Goal: Task Accomplishment & Management: Complete application form

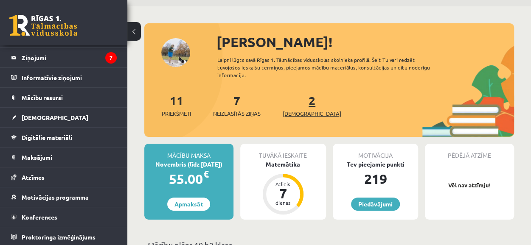
scroll to position [34, 0]
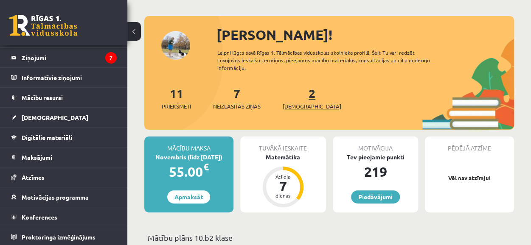
click at [300, 105] on span "[DEMOGRAPHIC_DATA]" at bounding box center [311, 106] width 59 height 8
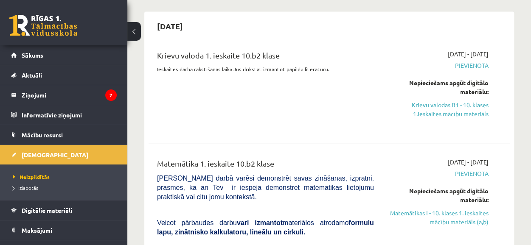
scroll to position [802, 0]
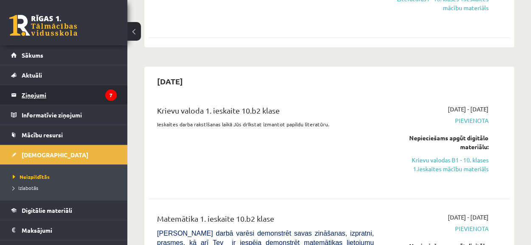
click at [64, 98] on legend "Ziņojumi 7" at bounding box center [69, 95] width 95 height 20
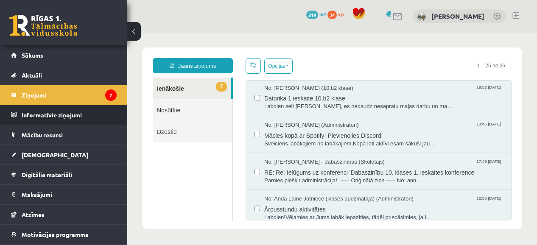
click at [90, 117] on legend "Informatīvie ziņojumi 0" at bounding box center [69, 115] width 95 height 20
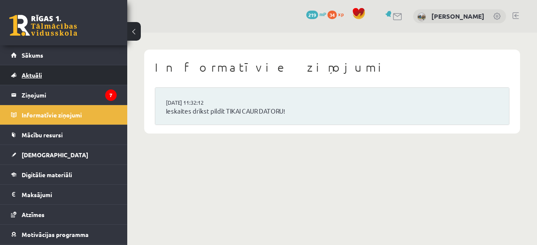
click at [72, 83] on link "Aktuāli" at bounding box center [64, 75] width 106 height 20
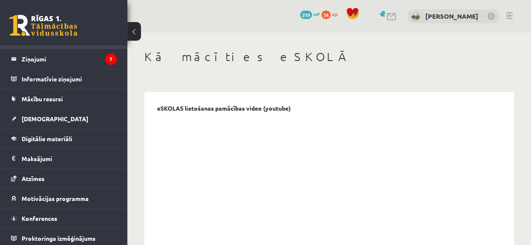
scroll to position [227, 0]
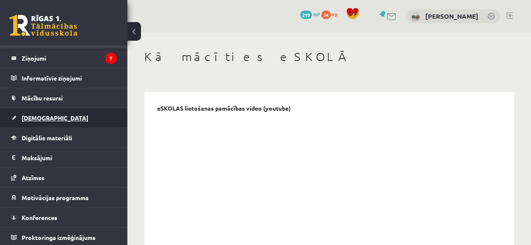
click at [53, 120] on link "[DEMOGRAPHIC_DATA]" at bounding box center [64, 118] width 106 height 20
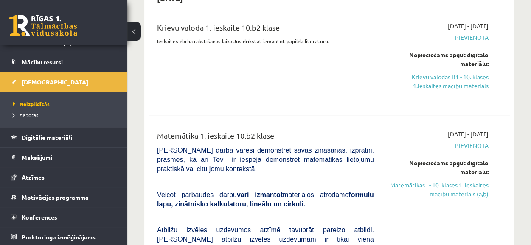
scroll to position [886, 0]
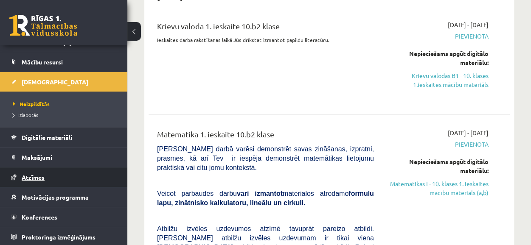
click at [78, 176] on link "Atzīmes" at bounding box center [64, 178] width 106 height 20
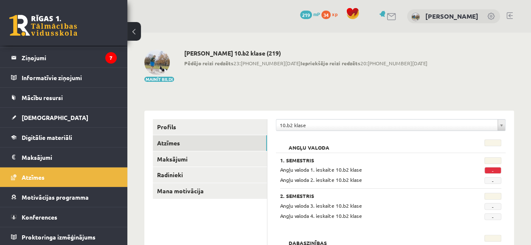
click at [330, 14] on span "34" at bounding box center [325, 15] width 9 height 8
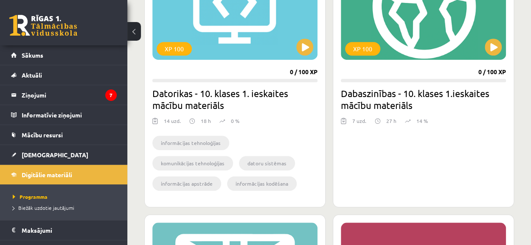
scroll to position [296, 0]
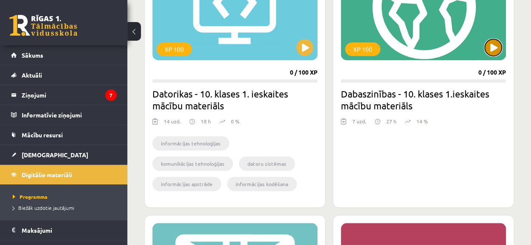
click at [490, 49] on button at bounding box center [492, 47] width 17 height 17
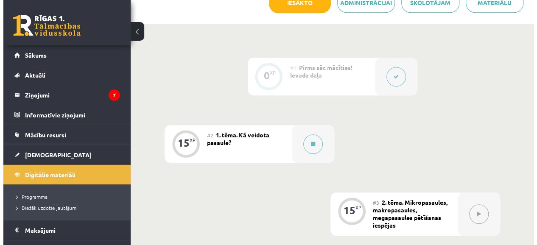
scroll to position [190, 0]
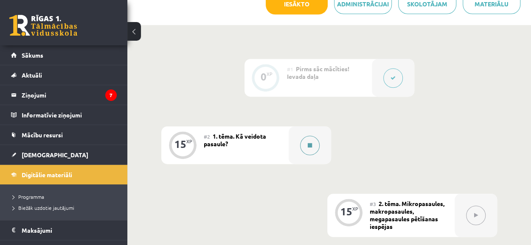
click at [308, 141] on button at bounding box center [310, 146] width 20 height 20
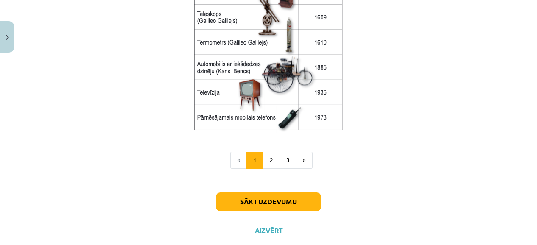
scroll to position [1199, 0]
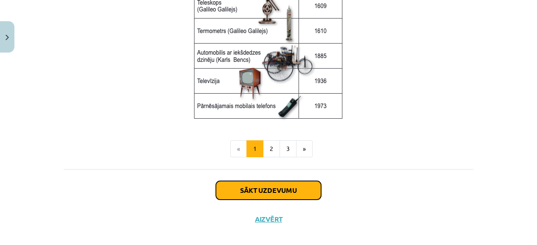
click at [245, 191] on button "Sākt uzdevumu" at bounding box center [268, 190] width 105 height 19
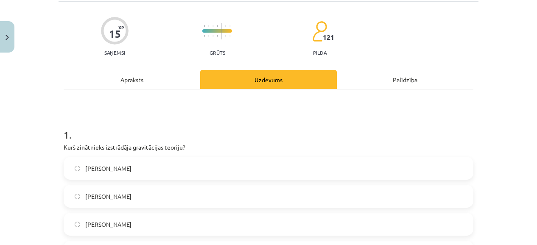
scroll to position [56, 0]
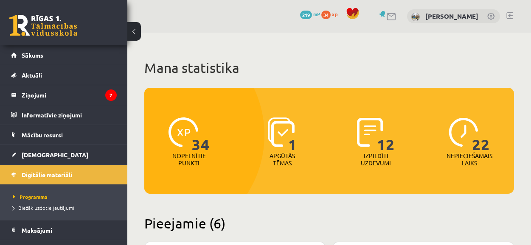
scroll to position [296, 0]
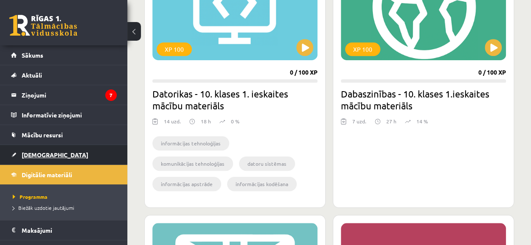
click at [73, 147] on link "[DEMOGRAPHIC_DATA]" at bounding box center [64, 155] width 106 height 20
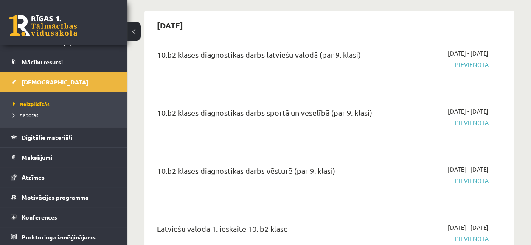
scroll to position [1409, 0]
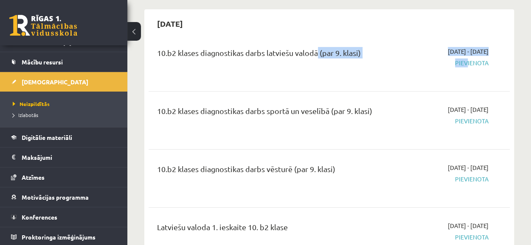
drag, startPoint x: 462, startPoint y: 35, endPoint x: 315, endPoint y: 31, distance: 147.2
click at [315, 47] on div "10.b2 klases diagnostikas darbs latviešu valodā (par 9. klasi) [DATE] - [DATE] …" at bounding box center [323, 62] width 344 height 31
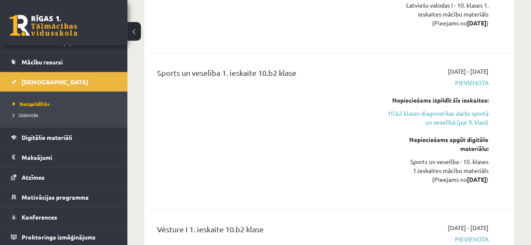
scroll to position [1720, 0]
click at [428, 109] on link "10.b2 klases diagnostikas darbs sportā un veselībā (par 9. klasi)" at bounding box center [437, 118] width 102 height 18
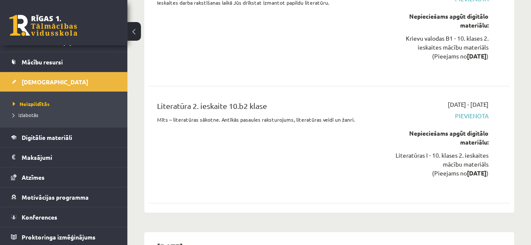
scroll to position [2635, 0]
click at [471, 129] on div "Nepieciešams apgūt digitālo materiālu:" at bounding box center [437, 138] width 102 height 18
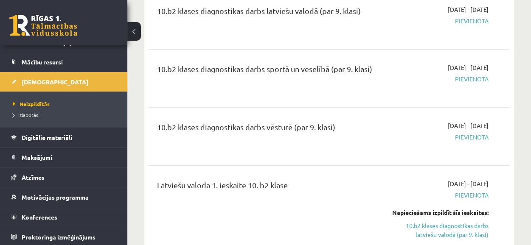
scroll to position [1451, 0]
click at [468, 75] on span "Pievienota" at bounding box center [437, 79] width 102 height 9
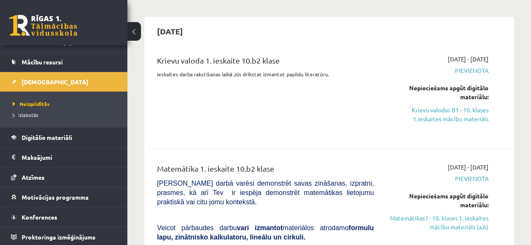
scroll to position [839, 0]
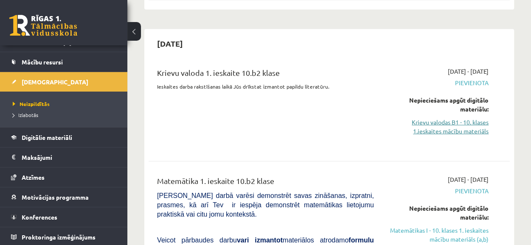
click at [449, 118] on link "Krievu valodas B1 - 10. klases 1.ieskaites mācību materiāls" at bounding box center [437, 127] width 102 height 18
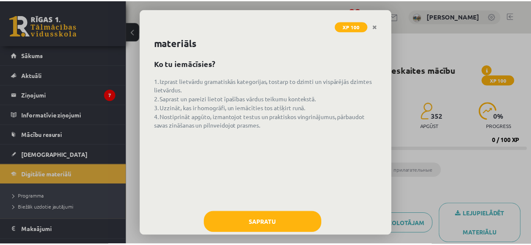
scroll to position [11, 0]
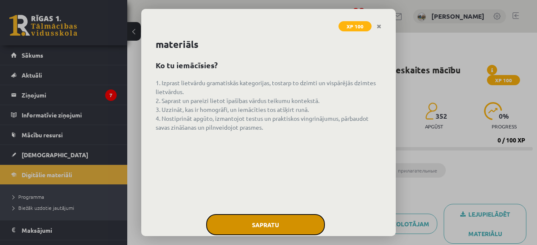
click at [266, 225] on button "Sapratu" at bounding box center [265, 224] width 119 height 21
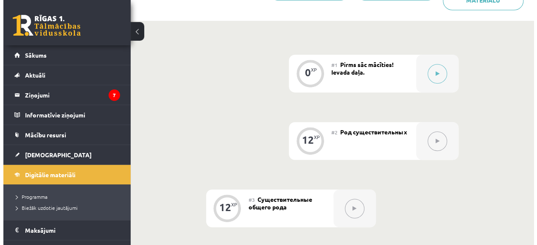
scroll to position [234, 0]
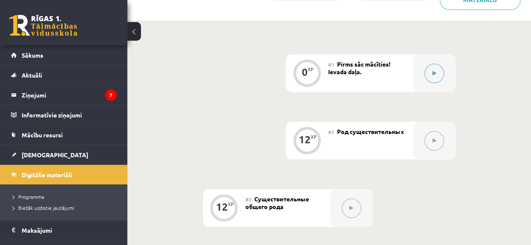
click at [428, 69] on button at bounding box center [434, 74] width 20 height 20
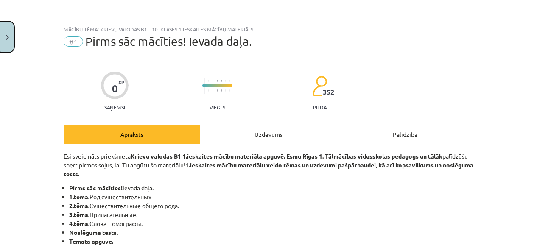
click at [6, 34] on button "Close" at bounding box center [7, 36] width 14 height 31
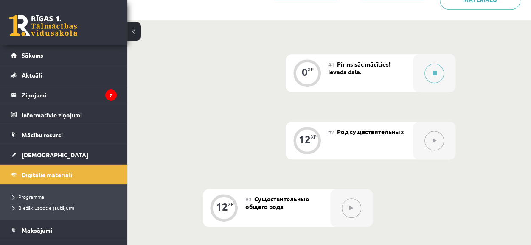
click at [437, 144] on button at bounding box center [434, 141] width 20 height 20
click at [433, 71] on icon at bounding box center [434, 73] width 4 height 5
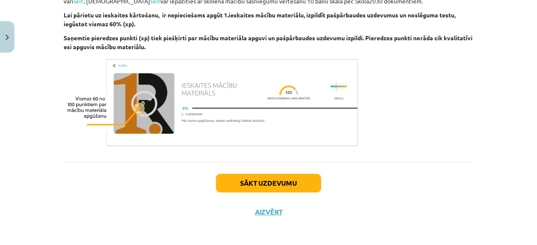
scroll to position [546, 0]
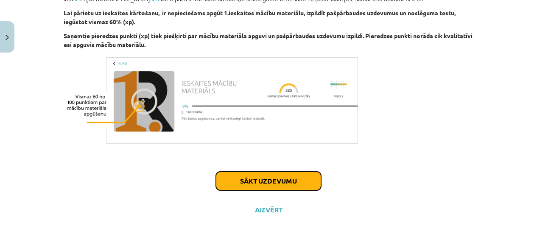
click at [309, 182] on button "Sākt uzdevumu" at bounding box center [268, 181] width 105 height 19
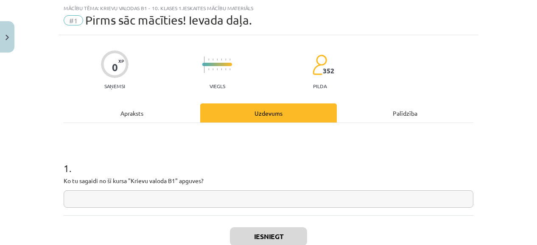
scroll to position [77, 0]
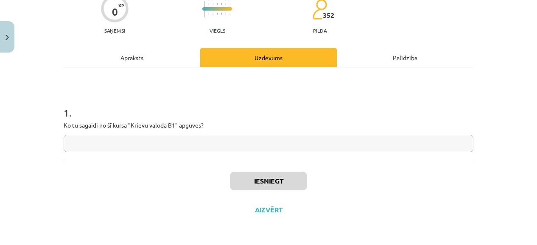
click at [204, 143] on input "text" at bounding box center [269, 143] width 410 height 17
click at [259, 147] on div "0 XP Saņemsi Viegls 352 pilda Apraksts Uzdevums Palīdzība 1 . Ko tu sagaidi no …" at bounding box center [269, 102] width 420 height 245
click at [246, 142] on input "text" at bounding box center [269, 143] width 410 height 17
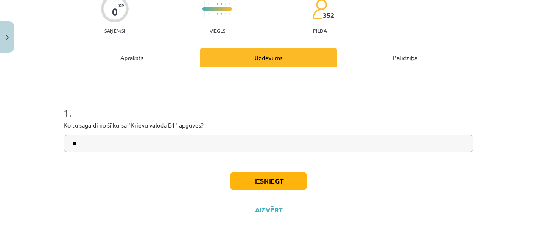
type input "*"
type input "******"
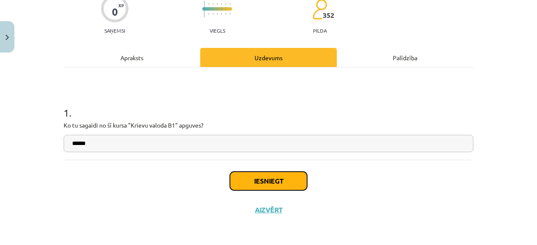
click at [248, 186] on button "Iesniegt" at bounding box center [268, 181] width 77 height 19
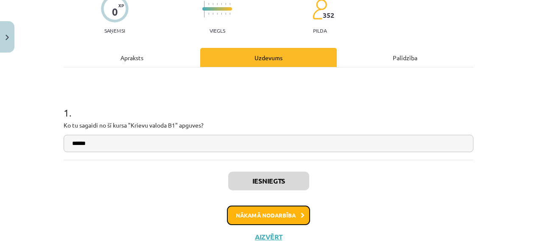
click at [264, 215] on button "Nākamā nodarbība" at bounding box center [268, 216] width 83 height 20
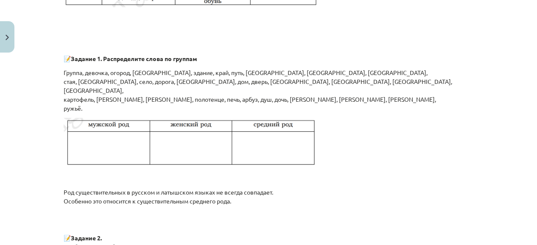
scroll to position [622, 0]
click at [111, 135] on img at bounding box center [191, 142] width 254 height 51
click at [109, 139] on img at bounding box center [191, 142] width 254 height 51
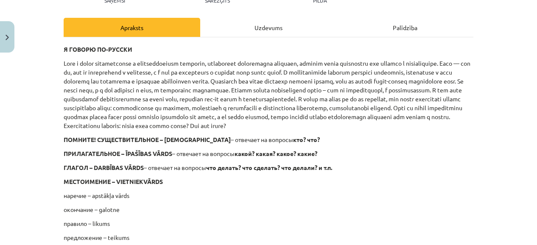
scroll to position [103, 0]
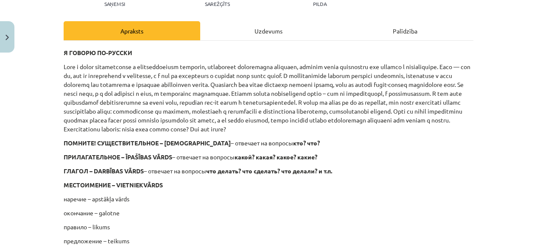
click at [274, 33] on div "Uzdevums" at bounding box center [268, 30] width 137 height 19
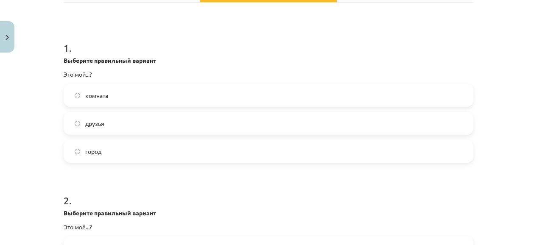
scroll to position [142, 0]
click at [98, 152] on span "город" at bounding box center [93, 151] width 16 height 9
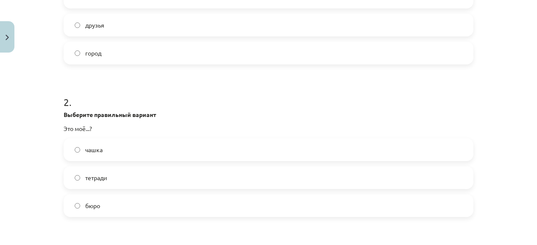
scroll to position [257, 0]
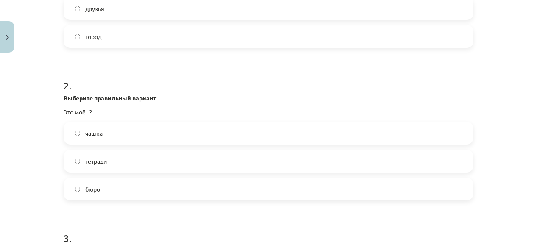
drag, startPoint x: 89, startPoint y: 193, endPoint x: 72, endPoint y: 192, distance: 16.6
click at [72, 192] on label "бюро" at bounding box center [268, 189] width 408 height 21
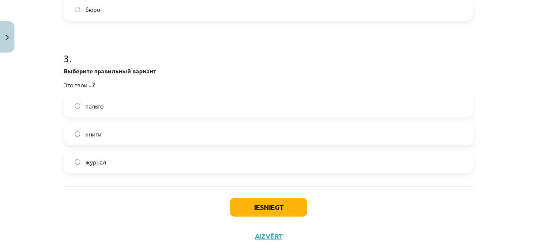
scroll to position [463, 0]
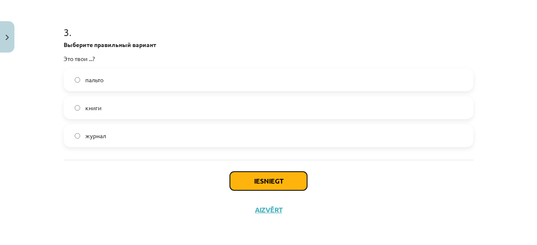
click at [251, 184] on button "Iesniegt" at bounding box center [268, 181] width 77 height 19
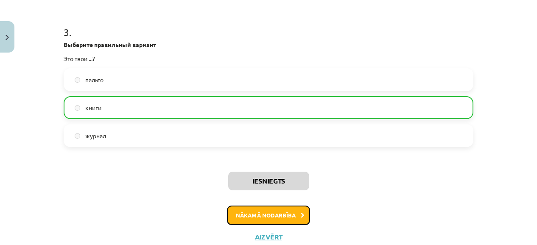
click at [277, 215] on button "Nākamā nodarbība" at bounding box center [268, 216] width 83 height 20
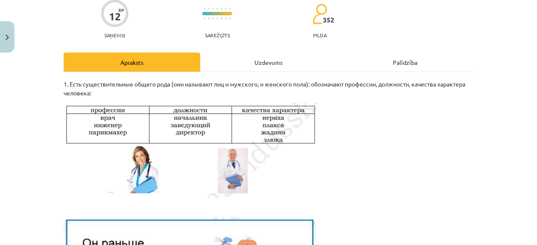
scroll to position [92, 0]
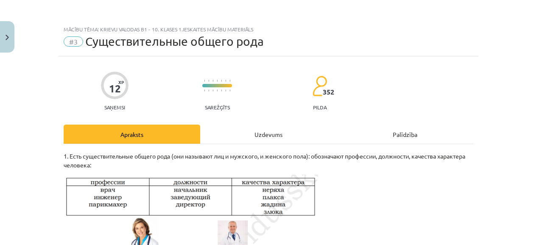
scroll to position [234, 0]
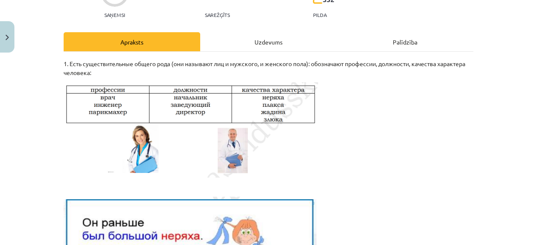
click at [257, 40] on div "Uzdevums" at bounding box center [268, 41] width 137 height 19
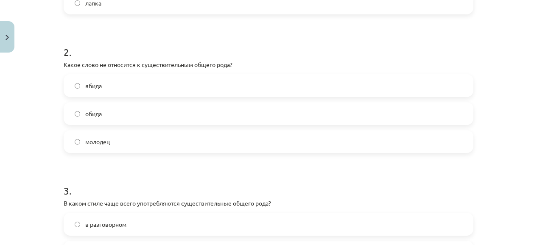
scroll to position [311, 0]
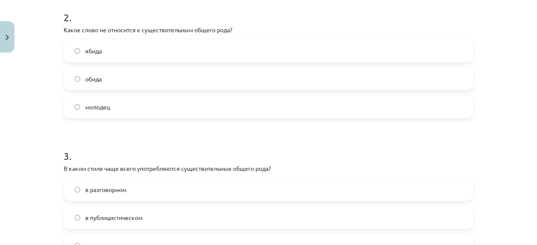
click at [79, 77] on label "обида" at bounding box center [268, 78] width 408 height 21
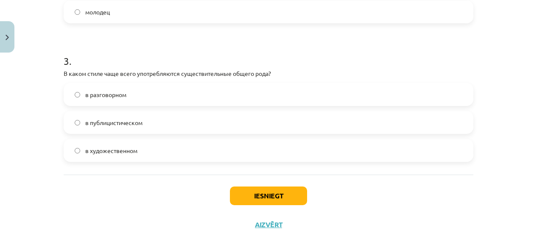
scroll to position [421, 0]
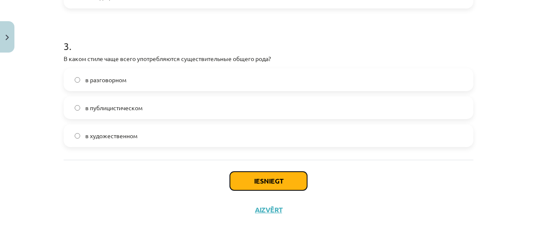
click at [283, 177] on button "Iesniegt" at bounding box center [268, 181] width 77 height 19
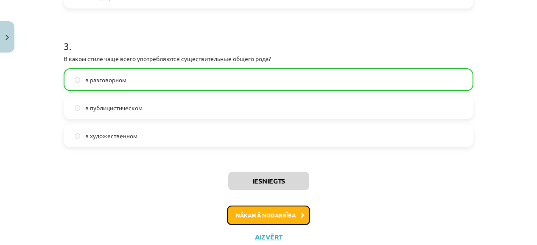
click at [270, 217] on button "Nākamā nodarbība" at bounding box center [268, 216] width 83 height 20
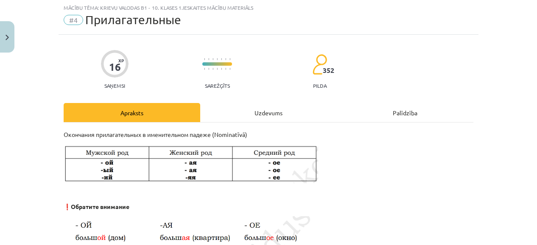
scroll to position [21, 0]
click at [263, 109] on div "Uzdevums" at bounding box center [268, 112] width 137 height 19
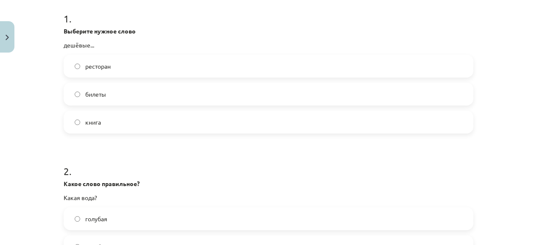
scroll to position [176, 0]
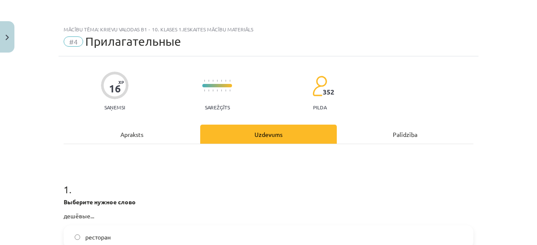
scroll to position [176, 0]
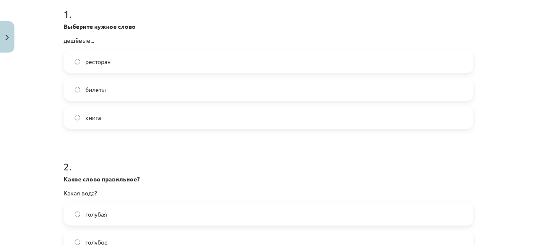
click at [72, 65] on label "ресторан" at bounding box center [268, 61] width 408 height 21
click at [72, 85] on label "билеты" at bounding box center [268, 89] width 408 height 21
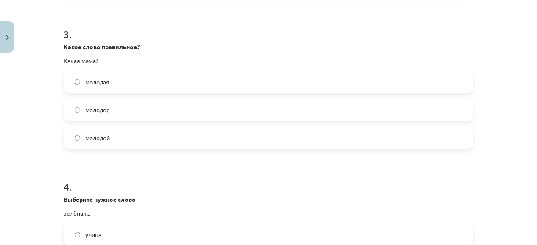
scroll to position [470, 0]
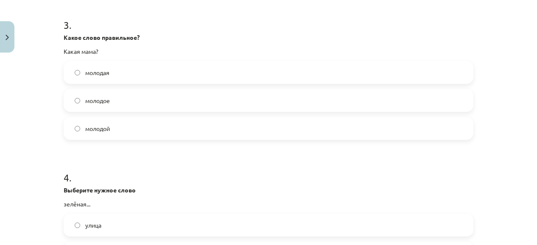
click at [75, 77] on label "молодая" at bounding box center [268, 72] width 408 height 21
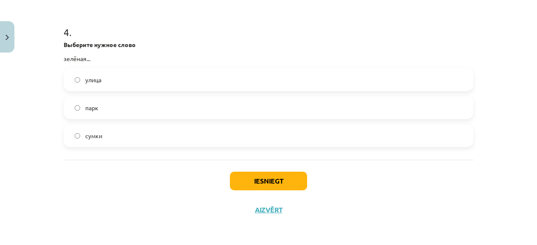
scroll to position [615, 0]
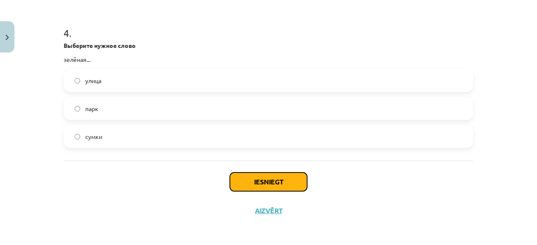
click at [269, 181] on button "Iesniegt" at bounding box center [268, 182] width 77 height 19
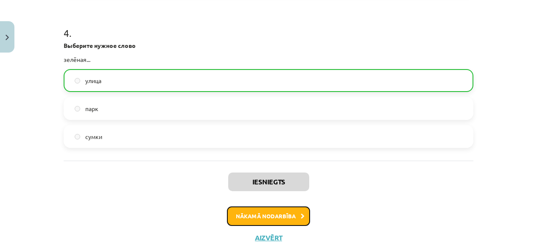
click at [274, 214] on button "Nākamā nodarbība" at bounding box center [268, 217] width 83 height 20
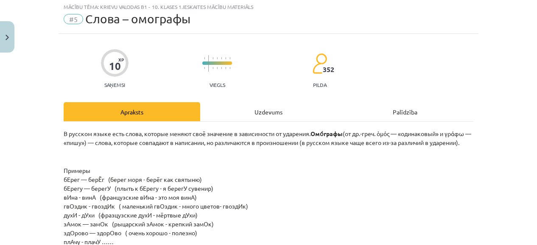
scroll to position [21, 0]
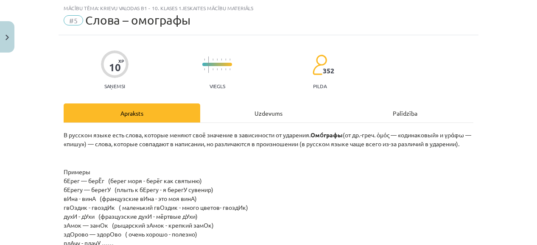
click at [277, 113] on div "Uzdevums" at bounding box center [268, 112] width 137 height 19
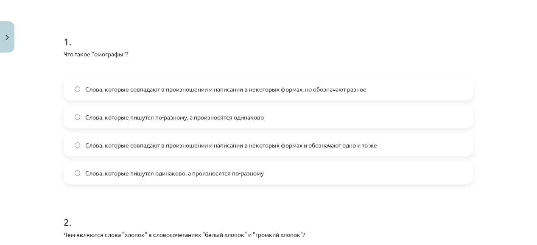
scroll to position [333, 0]
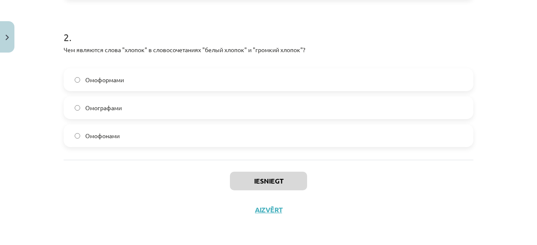
click at [109, 80] on span "Омоформами" at bounding box center [104, 79] width 39 height 9
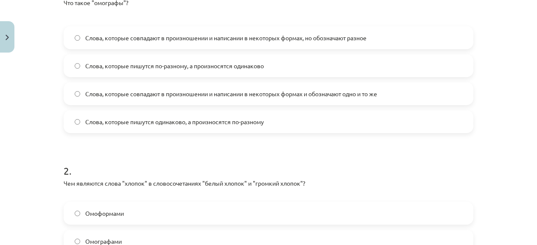
scroll to position [198, 0]
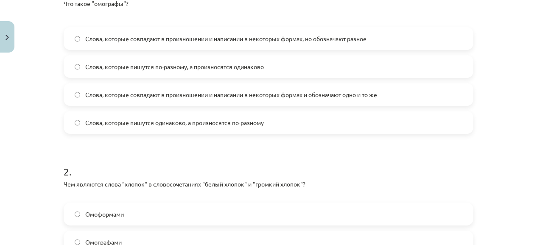
click at [154, 123] on span "Слова, которые пишутся одинаково, а произносятся по-разному" at bounding box center [174, 122] width 179 height 9
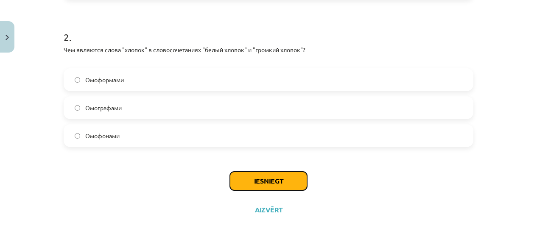
click at [279, 178] on button "Iesniegt" at bounding box center [268, 181] width 77 height 19
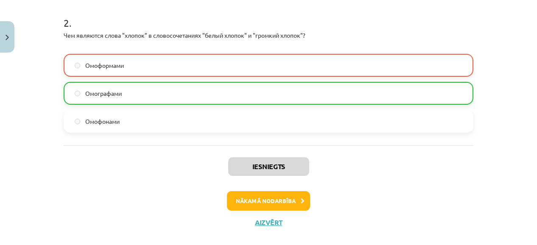
scroll to position [348, 0]
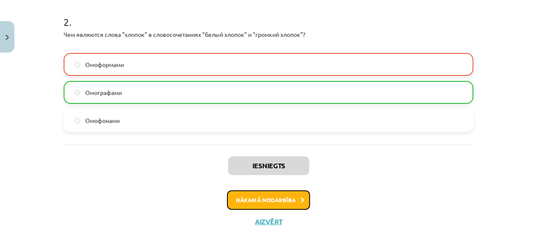
click at [252, 198] on button "Nākamā nodarbība" at bounding box center [268, 200] width 83 height 20
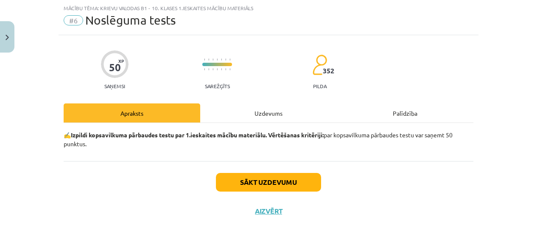
scroll to position [22, 0]
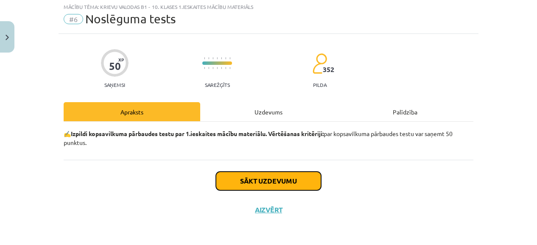
click at [260, 181] on button "Sākt uzdevumu" at bounding box center [268, 181] width 105 height 19
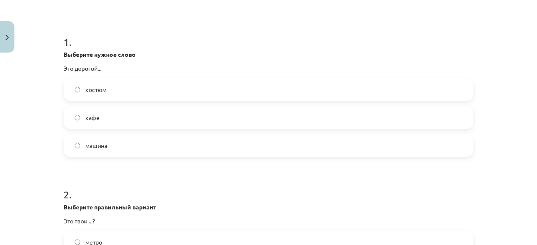
scroll to position [156, 0]
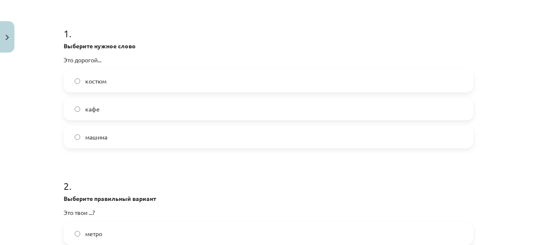
click at [202, 84] on label "костюм" at bounding box center [268, 80] width 408 height 21
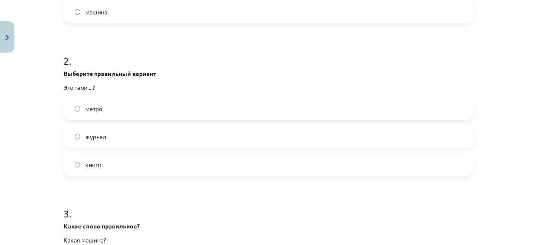
scroll to position [284, 0]
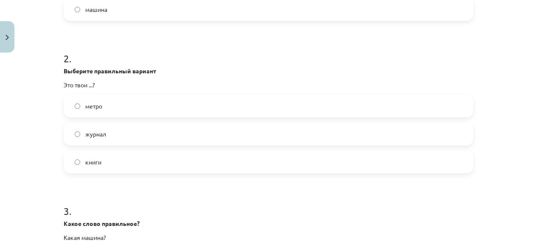
click at [128, 158] on label "книги" at bounding box center [268, 161] width 408 height 21
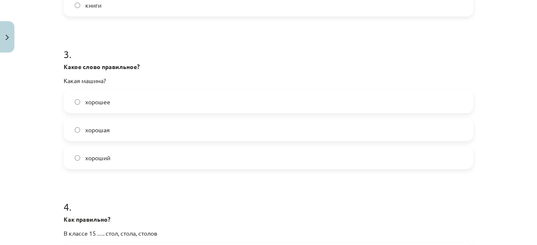
scroll to position [451, 0]
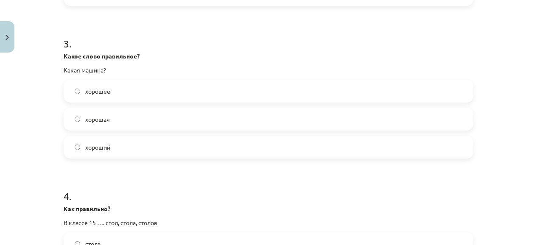
click at [120, 119] on label "хорошая" at bounding box center [268, 119] width 408 height 21
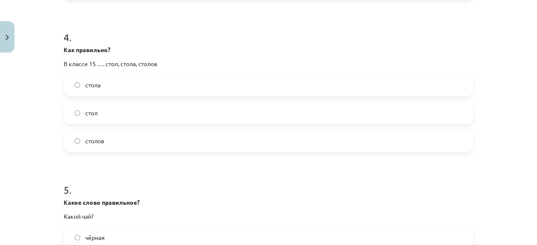
scroll to position [611, 0]
click at [86, 142] on span "столов" at bounding box center [94, 140] width 19 height 9
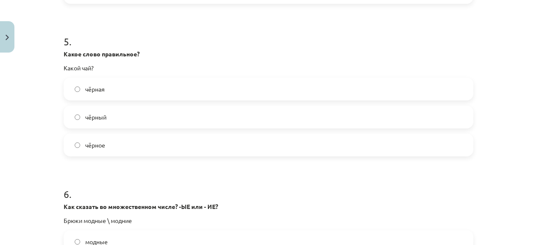
scroll to position [767, 0]
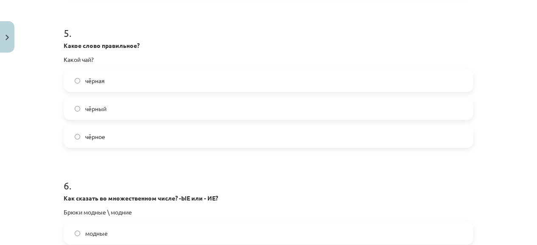
click at [88, 109] on span "чёрный" at bounding box center [95, 108] width 21 height 9
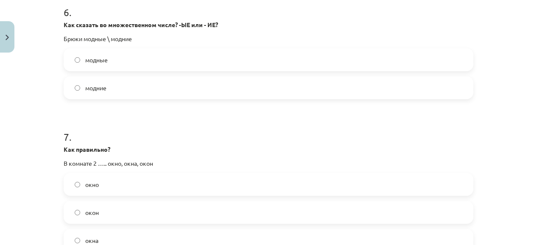
scroll to position [939, 0]
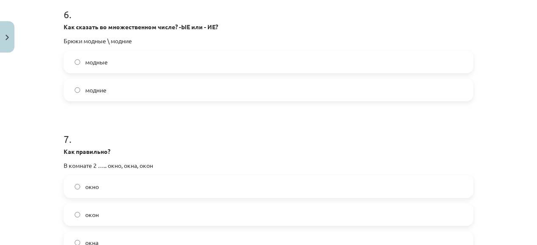
click at [97, 64] on span "модные" at bounding box center [96, 62] width 22 height 9
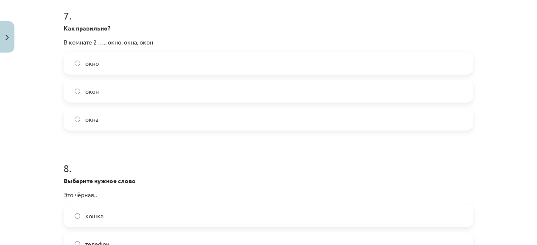
scroll to position [1065, 0]
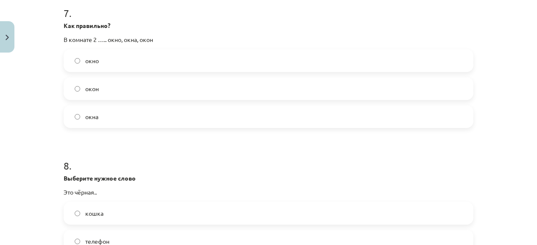
click at [79, 115] on label "окна" at bounding box center [268, 116] width 408 height 21
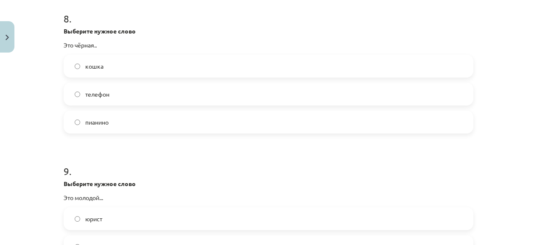
scroll to position [1214, 0]
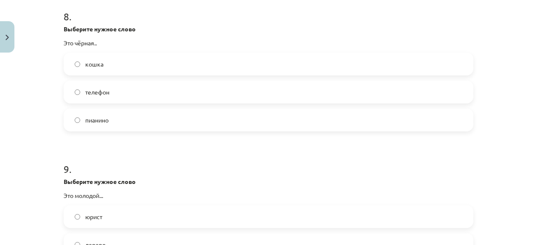
click at [93, 61] on span "кошка" at bounding box center [94, 64] width 18 height 9
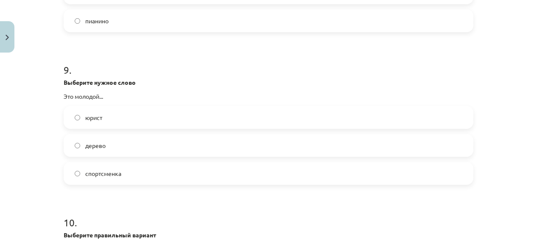
scroll to position [1318, 0]
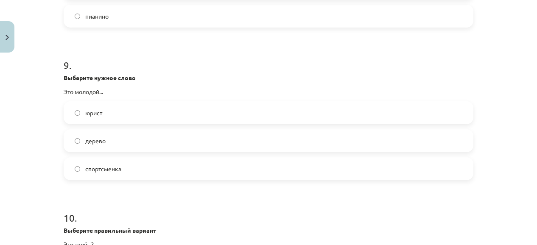
click at [80, 113] on label "юрист" at bounding box center [268, 112] width 408 height 21
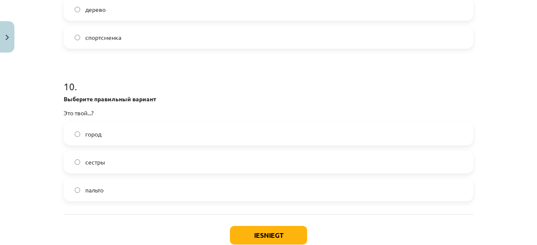
scroll to position [1449, 0]
click at [95, 134] on span "город" at bounding box center [93, 134] width 16 height 9
click at [253, 237] on button "Iesniegt" at bounding box center [268, 235] width 77 height 19
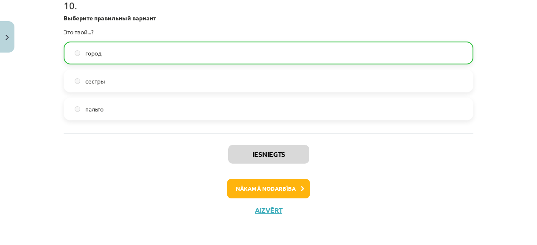
scroll to position [1530, 0]
click at [269, 189] on button "Nākamā nodarbība" at bounding box center [268, 189] width 83 height 20
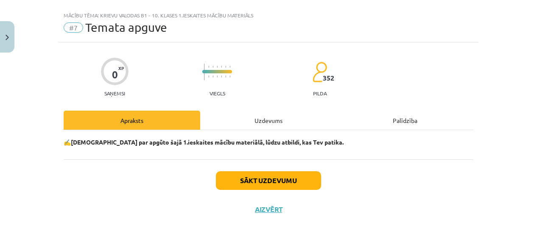
scroll to position [14, 0]
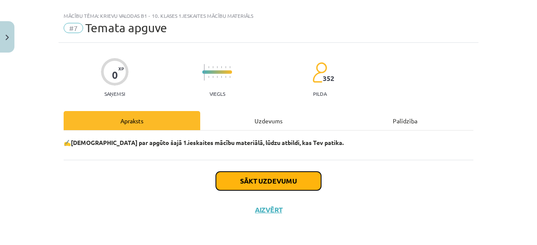
click at [266, 180] on button "Sākt uzdevumu" at bounding box center [268, 181] width 105 height 19
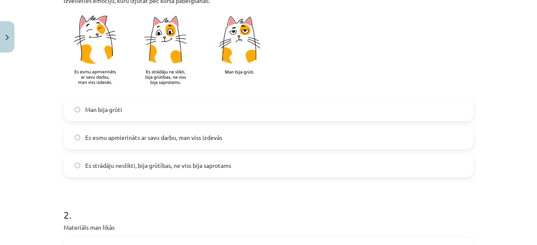
scroll to position [202, 0]
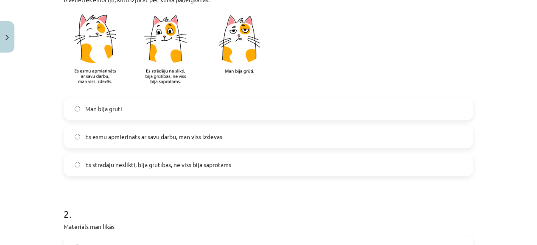
click at [222, 137] on label "Es esmu apmierināts ar savu darbu, man viss izdevās" at bounding box center [268, 136] width 408 height 21
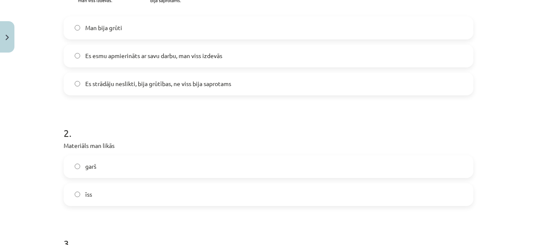
scroll to position [285, 0]
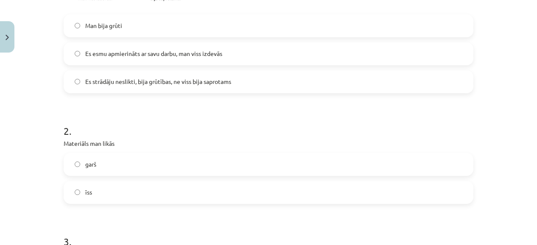
click at [78, 196] on label "īss" at bounding box center [268, 192] width 408 height 21
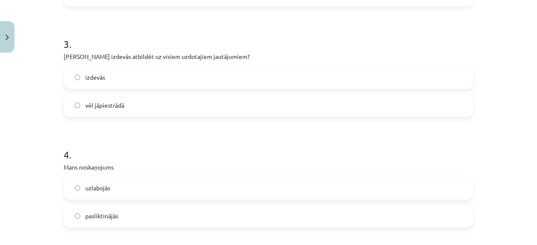
scroll to position [490, 0]
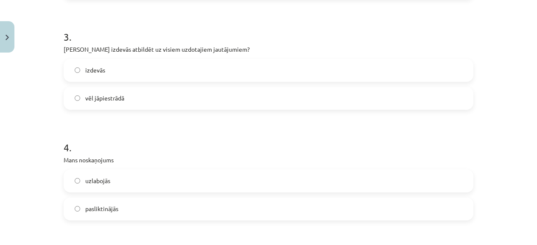
click at [98, 74] on span "izdevās" at bounding box center [95, 70] width 20 height 9
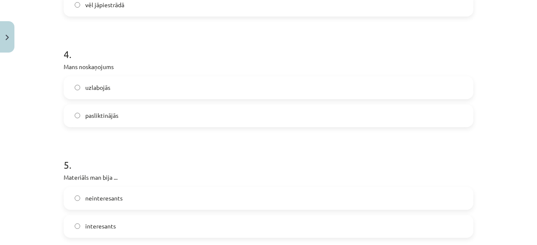
scroll to position [585, 0]
click at [104, 85] on span "uzlabojās" at bounding box center [97, 86] width 25 height 9
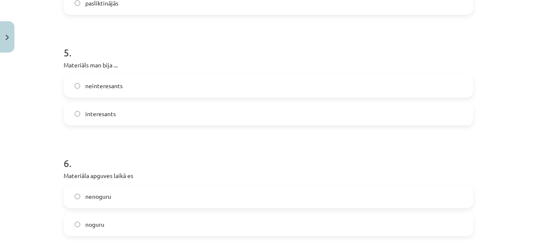
click at [100, 112] on span "interesants" at bounding box center [100, 113] width 31 height 9
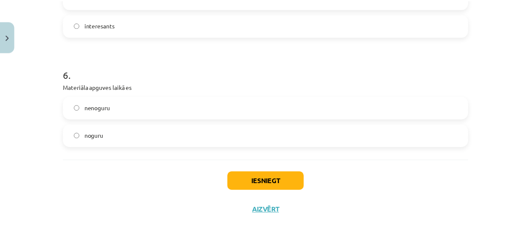
scroll to position [785, 0]
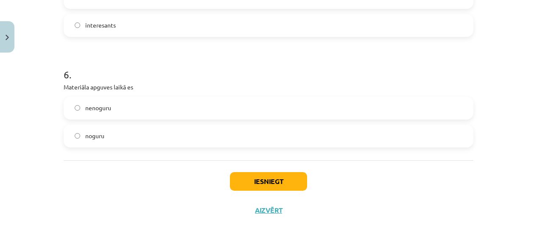
click at [91, 105] on span "nenoguru" at bounding box center [98, 107] width 26 height 9
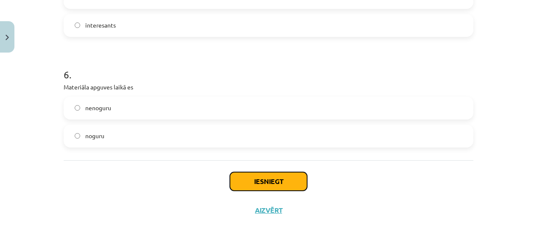
click at [246, 180] on button "Iesniegt" at bounding box center [268, 181] width 77 height 19
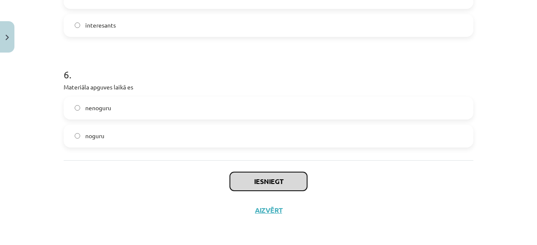
click at [246, 180] on button "Iesniegt" at bounding box center [268, 181] width 77 height 19
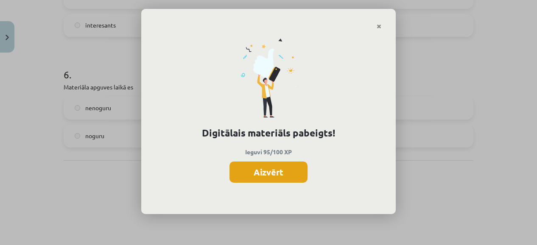
click at [288, 169] on button "Aizvērt" at bounding box center [268, 172] width 78 height 21
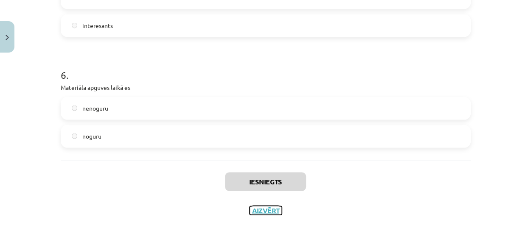
click at [266, 210] on button "Aizvērt" at bounding box center [265, 210] width 32 height 8
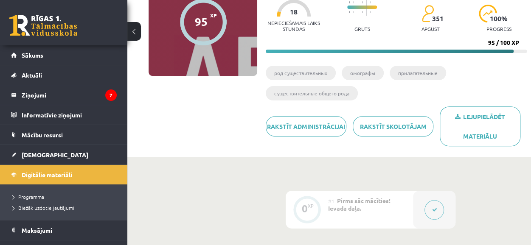
scroll to position [98, 0]
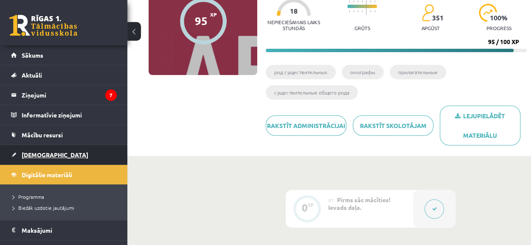
click at [59, 163] on link "[DEMOGRAPHIC_DATA]" at bounding box center [64, 155] width 106 height 20
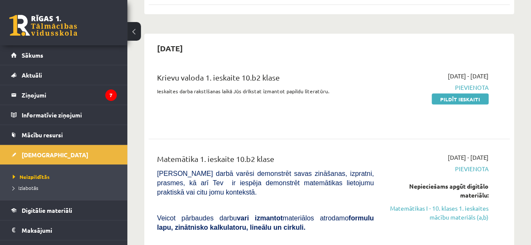
scroll to position [835, 0]
click at [439, 93] on link "Pildīt ieskaiti" at bounding box center [459, 98] width 57 height 11
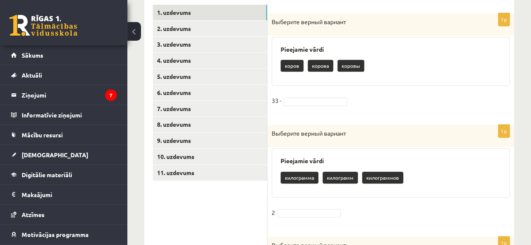
scroll to position [187, 0]
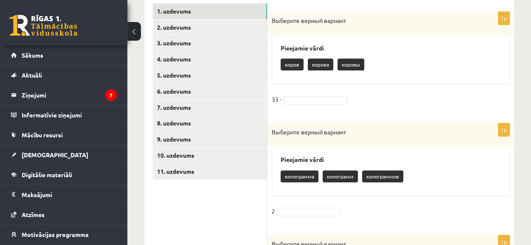
click at [344, 67] on p "коровы" at bounding box center [350, 65] width 27 height 12
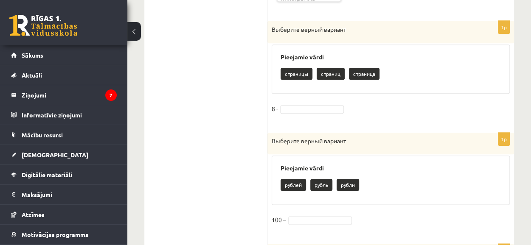
scroll to position [403, 0]
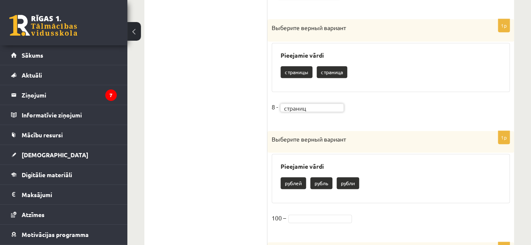
click at [300, 159] on div "Pieejamie vārdi pублей рубль рубли" at bounding box center [390, 178] width 238 height 49
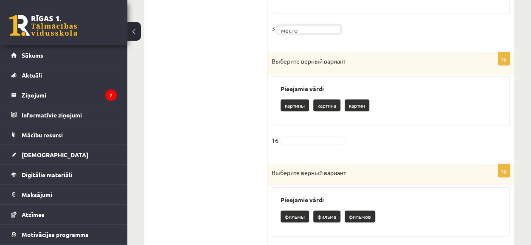
scroll to position [819, 0]
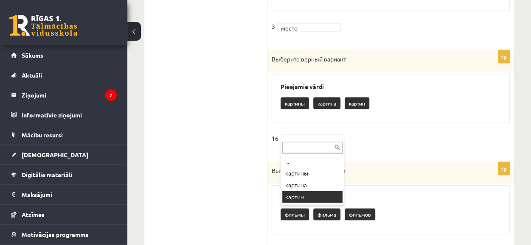
click at [299, 204] on div "... картины картина картин" at bounding box center [312, 172] width 64 height 64
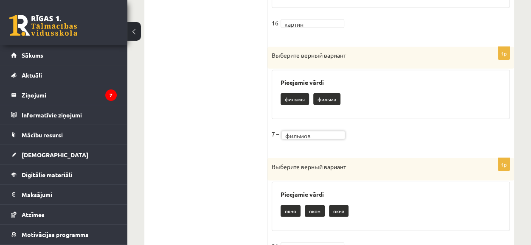
scroll to position [973, 0]
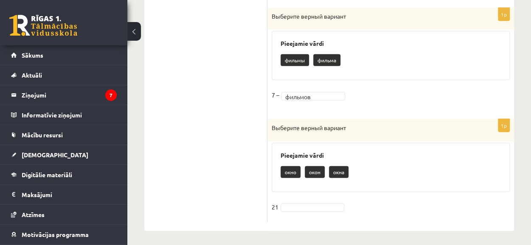
click at [296, 201] on fieldset "21" at bounding box center [390, 210] width 238 height 18
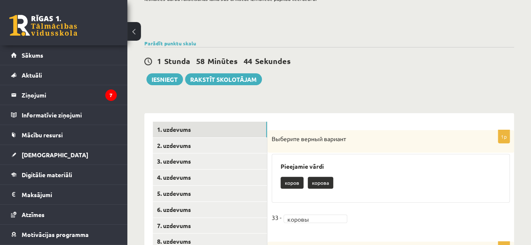
scroll to position [0, 0]
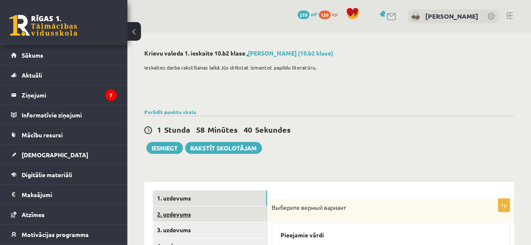
click at [191, 215] on link "2. uzdevums" at bounding box center [210, 215] width 114 height 16
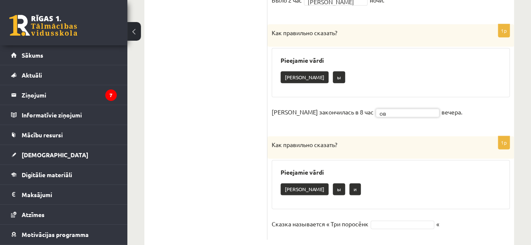
scroll to position [528, 0]
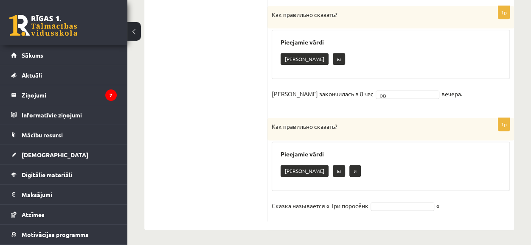
click at [288, 170] on p "а" at bounding box center [304, 171] width 48 height 12
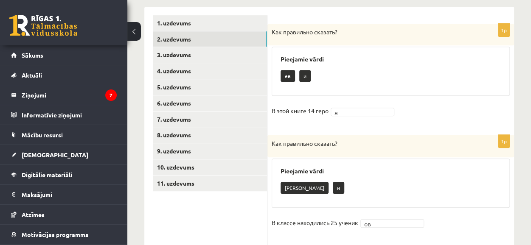
scroll to position [139, 0]
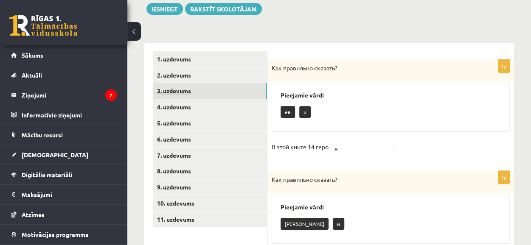
click at [192, 94] on link "3. uzdevums" at bounding box center [210, 91] width 114 height 16
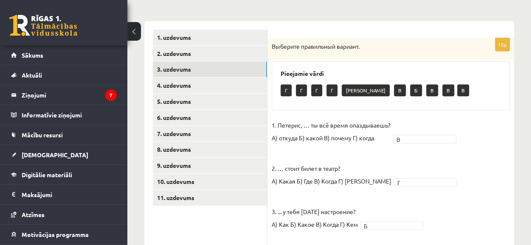
scroll to position [168, 0]
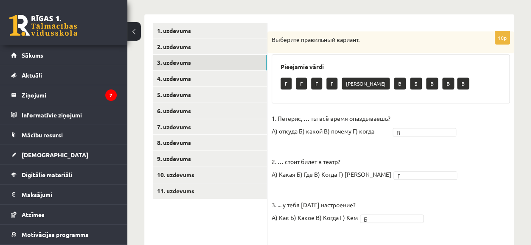
click at [301, 84] on p "Г" at bounding box center [301, 84] width 11 height 12
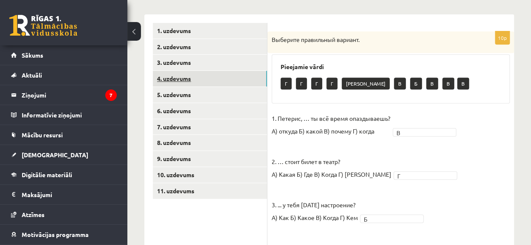
click at [181, 77] on link "4. uzdevums" at bounding box center [210, 79] width 114 height 16
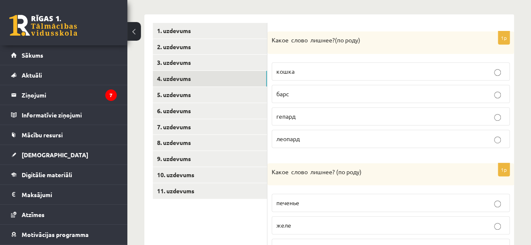
click at [326, 74] on p "кошка" at bounding box center [390, 71] width 229 height 9
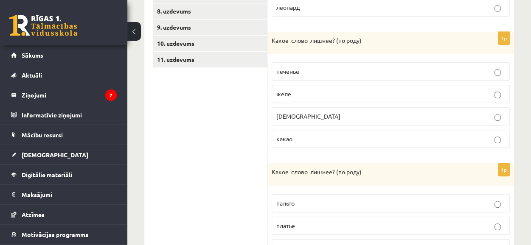
scroll to position [299, 0]
click at [322, 114] on p "конфета" at bounding box center [390, 116] width 229 height 9
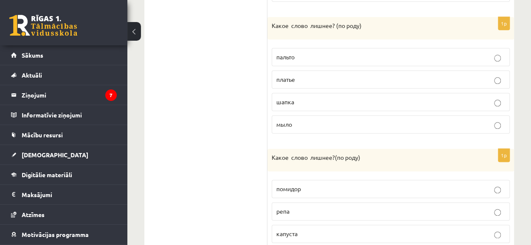
scroll to position [443, 0]
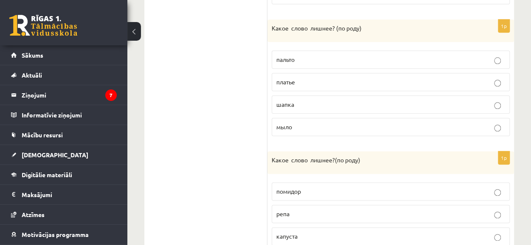
click at [319, 103] on p "шапка" at bounding box center [390, 104] width 229 height 9
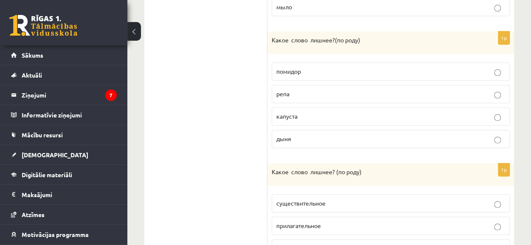
scroll to position [563, 0]
click at [403, 72] on p "помидор" at bounding box center [390, 71] width 229 height 9
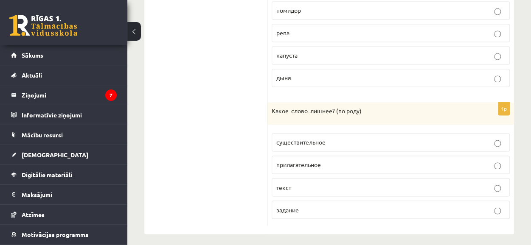
click at [422, 186] on p "текст" at bounding box center [390, 187] width 229 height 9
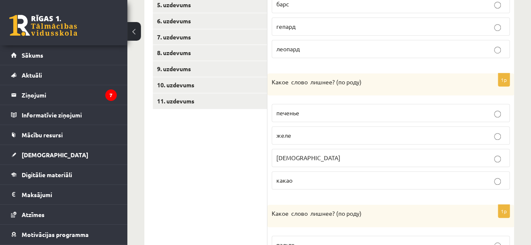
scroll to position [254, 0]
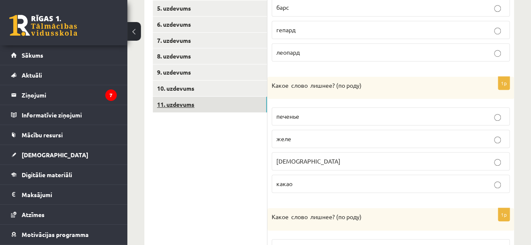
click at [257, 109] on link "11. uzdevums" at bounding box center [210, 105] width 114 height 16
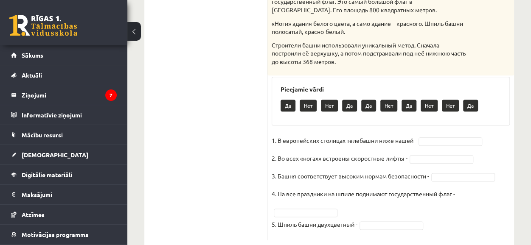
scroll to position [330, 0]
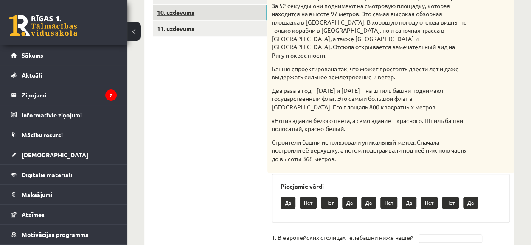
click at [238, 13] on link "10. uzdevums" at bounding box center [210, 13] width 114 height 16
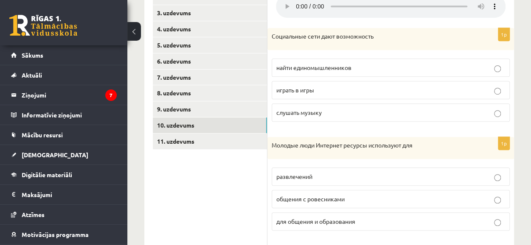
scroll to position [216, 0]
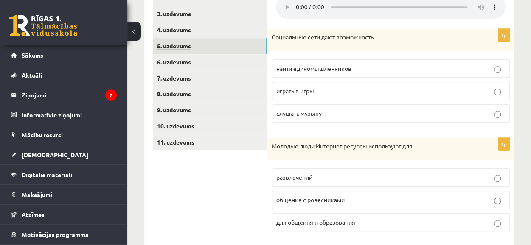
drag, startPoint x: 286, startPoint y: 4, endPoint x: 257, endPoint y: 52, distance: 55.8
click at [257, 52] on link "5. uzdevums" at bounding box center [210, 46] width 114 height 16
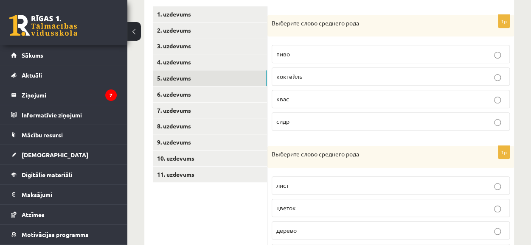
scroll to position [177, 0]
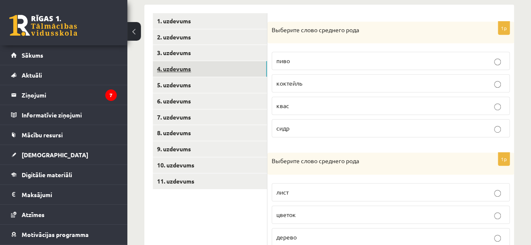
click at [224, 71] on link "4. uzdevums" at bounding box center [210, 69] width 114 height 16
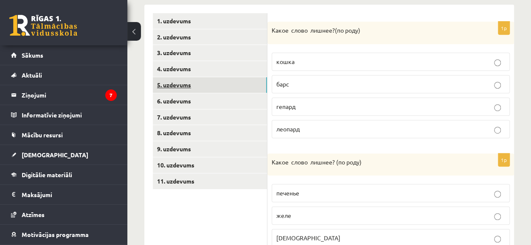
click at [218, 84] on link "5. uzdevums" at bounding box center [210, 85] width 114 height 16
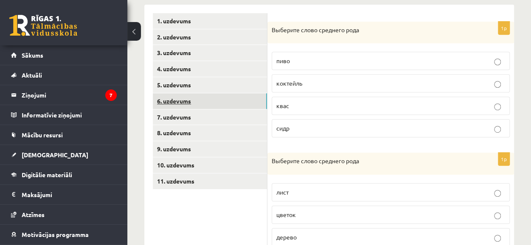
click at [222, 101] on link "6. uzdevums" at bounding box center [210, 101] width 114 height 16
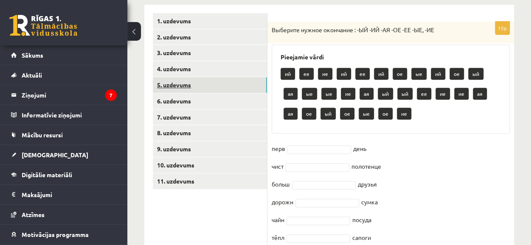
click at [214, 87] on link "5. uzdevums" at bounding box center [210, 85] width 114 height 16
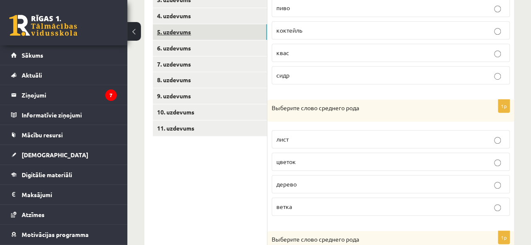
scroll to position [231, 0]
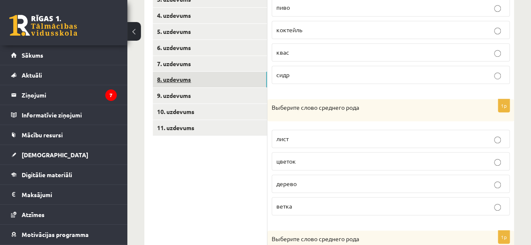
click at [215, 81] on link "8. uzdevums" at bounding box center [210, 80] width 114 height 16
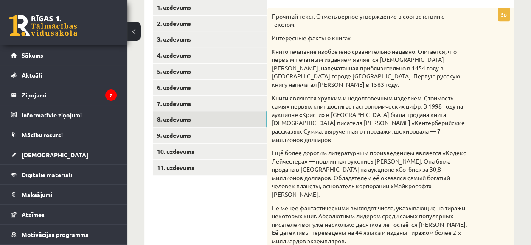
scroll to position [193, 0]
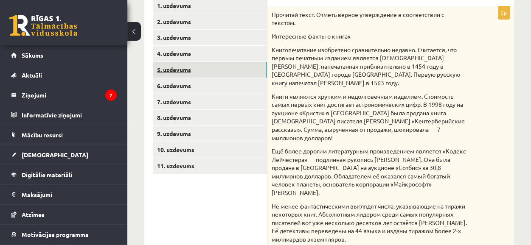
click at [201, 73] on link "5. uzdevums" at bounding box center [210, 70] width 114 height 16
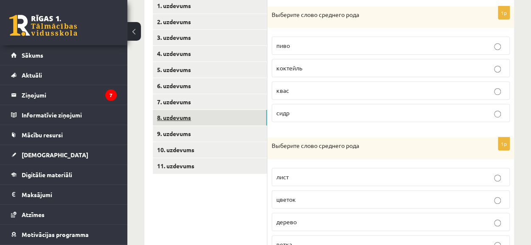
click at [194, 112] on link "8. uzdevums" at bounding box center [210, 118] width 114 height 16
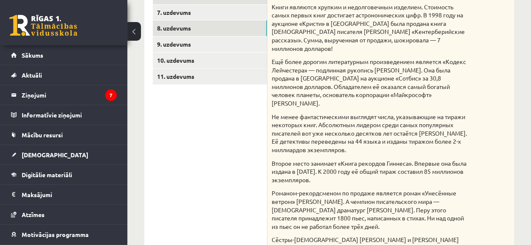
scroll to position [282, 0]
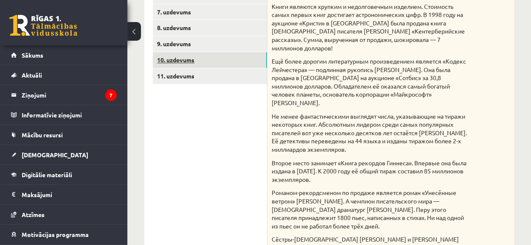
click at [227, 61] on link "10. uzdevums" at bounding box center [210, 60] width 114 height 16
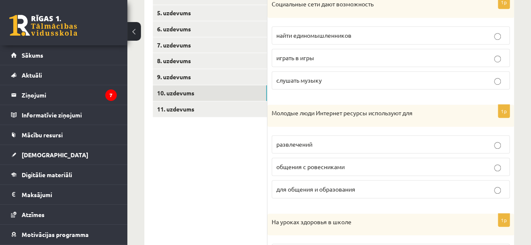
scroll to position [217, 0]
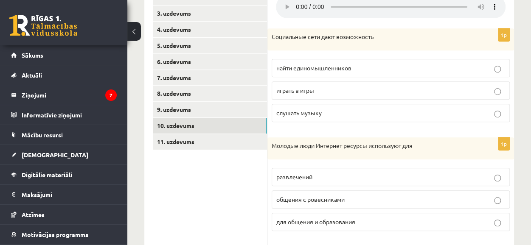
click at [305, 69] on span "найти единомышленников" at bounding box center [313, 68] width 75 height 8
click at [320, 95] on label "играть в игры" at bounding box center [390, 90] width 238 height 18
click at [330, 65] on span "найти единомышленников" at bounding box center [313, 68] width 75 height 8
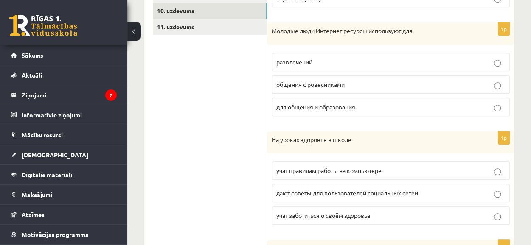
scroll to position [351, 0]
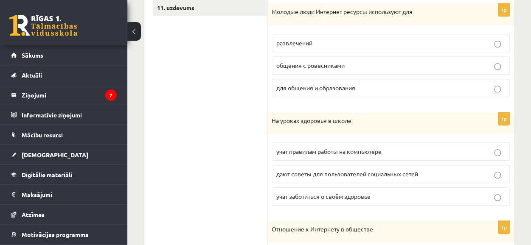
click at [323, 66] on span "общения с ровесниками" at bounding box center [310, 65] width 68 height 8
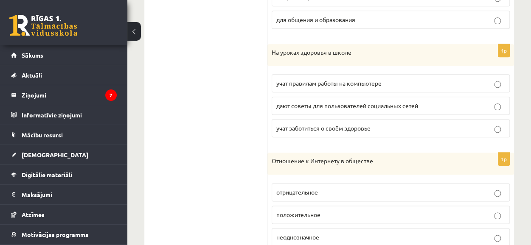
scroll to position [420, 0]
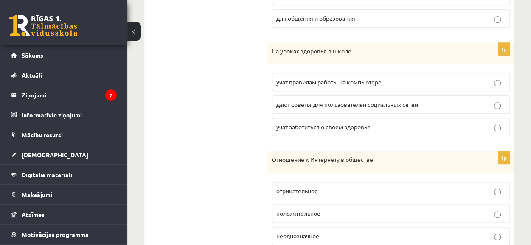
click at [349, 15] on span "для общения и образования" at bounding box center [315, 18] width 79 height 8
click at [368, 103] on span "дают советы для пользователей социальных сетей" at bounding box center [347, 105] width 142 height 8
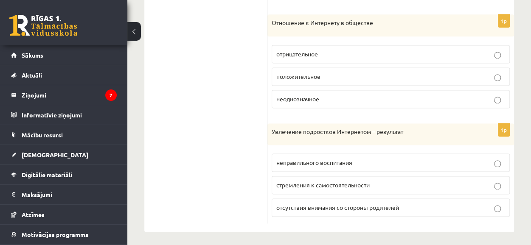
scroll to position [557, 0]
click at [333, 182] on span "стремления к самостоятельности" at bounding box center [322, 186] width 93 height 8
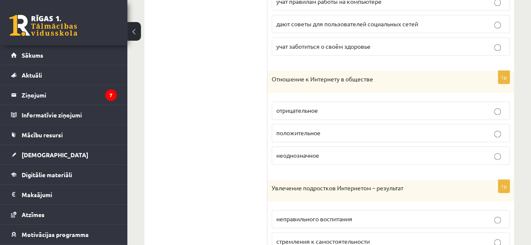
scroll to position [502, 0]
click at [330, 150] on p "неоднозначное" at bounding box center [390, 154] width 229 height 9
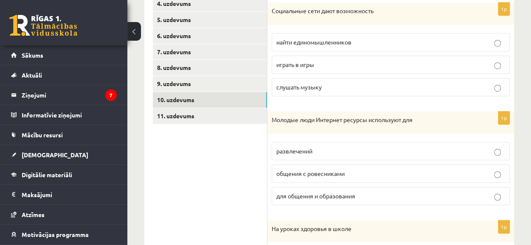
scroll to position [242, 0]
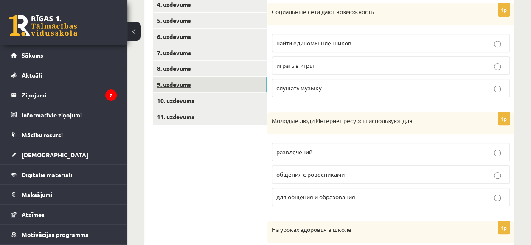
click at [211, 84] on link "9. uzdevums" at bounding box center [210, 85] width 114 height 16
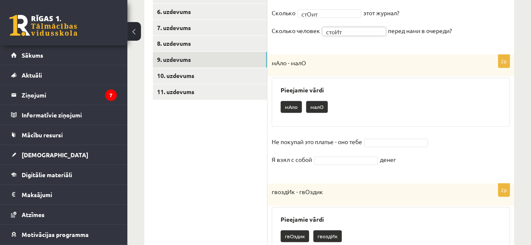
scroll to position [267, 0]
click at [324, 175] on form "**********" at bounding box center [390, 178] width 229 height 510
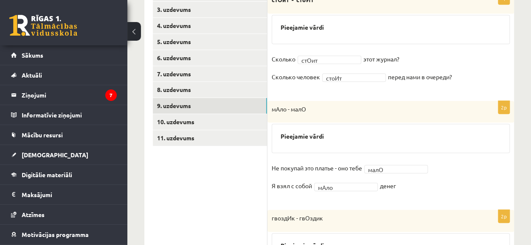
scroll to position [220, 0]
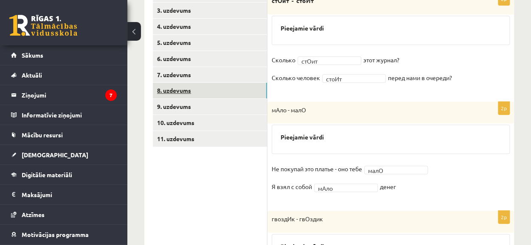
click at [180, 90] on link "8. uzdevums" at bounding box center [210, 91] width 114 height 16
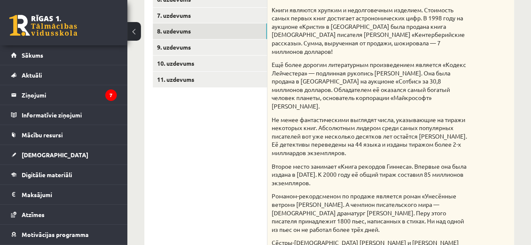
scroll to position [279, 0]
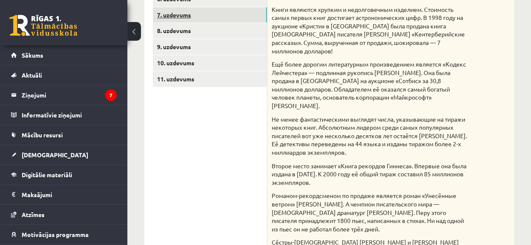
click at [214, 16] on link "7. uzdevums" at bounding box center [210, 15] width 114 height 16
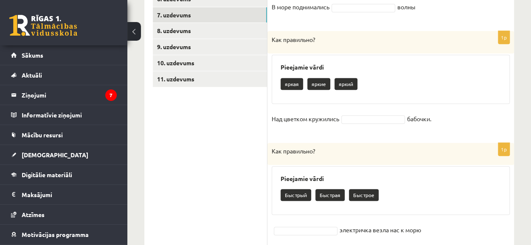
click at [319, 84] on p "яркие" at bounding box center [318, 84] width 23 height 12
click at [349, 112] on fieldset "Над цветком кружились бабочки." at bounding box center [390, 121] width 238 height 18
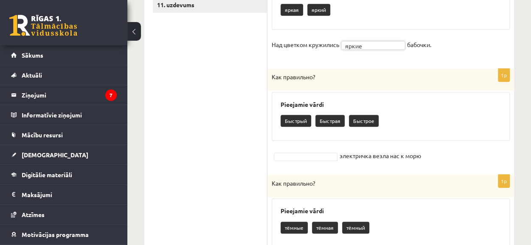
scroll to position [356, 0]
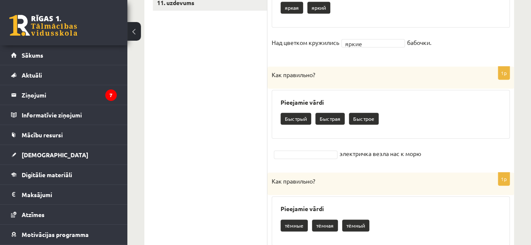
click at [310, 147] on fieldset "электричка везла нас к морю" at bounding box center [390, 153] width 238 height 13
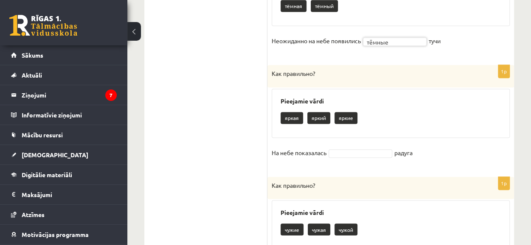
scroll to position [578, 0]
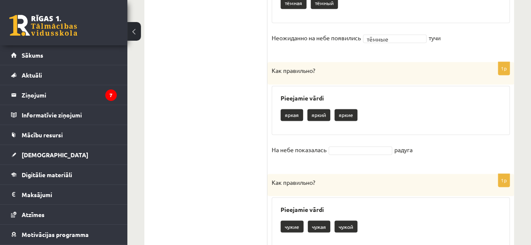
click at [344, 143] on fieldset "На небе показалась радуга" at bounding box center [390, 152] width 238 height 18
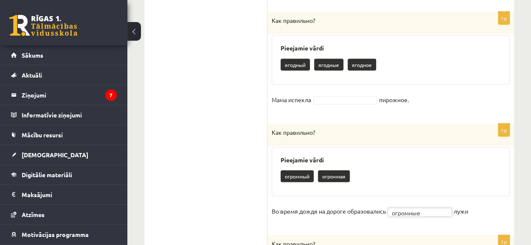
scroll to position [849, 0]
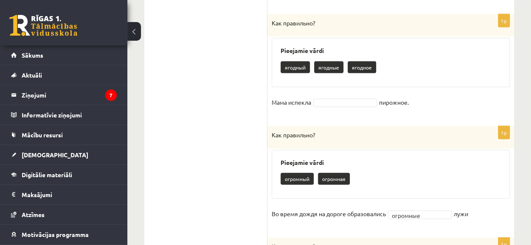
click at [348, 96] on fieldset "Мама испекла пирожное." at bounding box center [390, 105] width 238 height 18
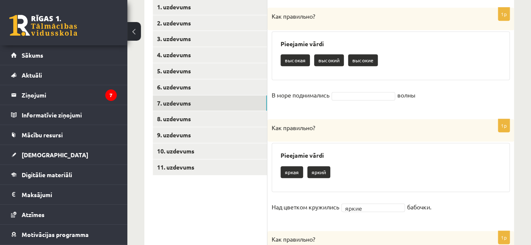
scroll to position [193, 0]
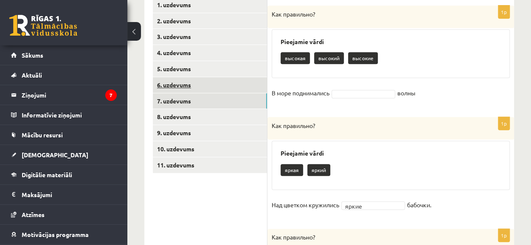
click at [217, 89] on link "6. uzdevums" at bounding box center [210, 85] width 114 height 16
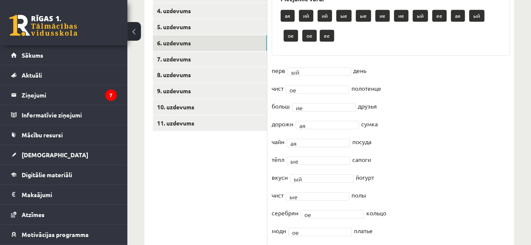
scroll to position [235, 0]
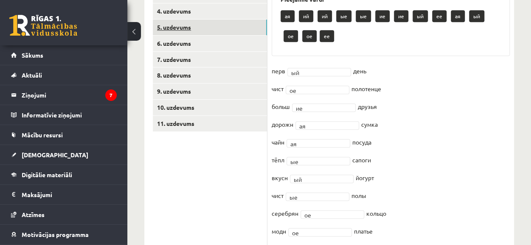
click at [214, 23] on link "5. uzdevums" at bounding box center [210, 28] width 114 height 16
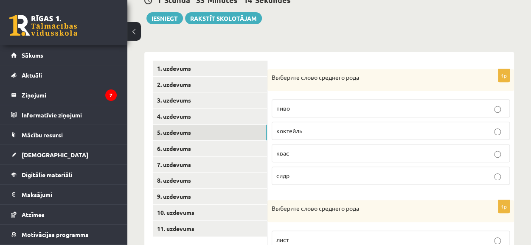
scroll to position [136, 0]
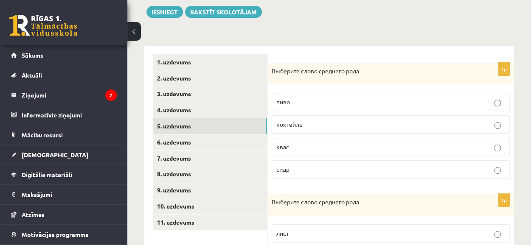
click at [313, 101] on p "пиво" at bounding box center [390, 102] width 229 height 9
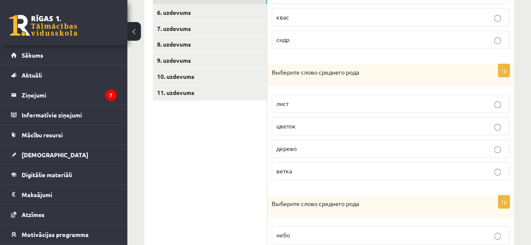
scroll to position [266, 0]
click at [304, 144] on p "дерево" at bounding box center [390, 148] width 229 height 9
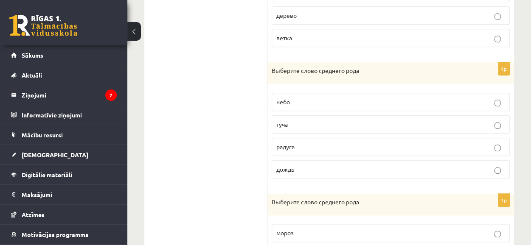
scroll to position [400, 0]
click at [307, 97] on p "небо" at bounding box center [390, 101] width 229 height 9
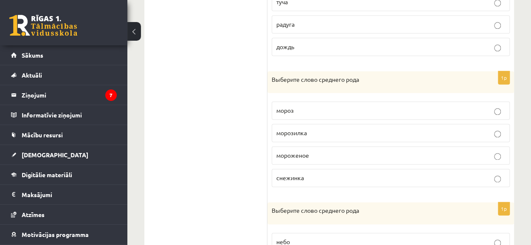
scroll to position [522, 0]
click at [302, 154] on p "мороженое" at bounding box center [390, 154] width 229 height 9
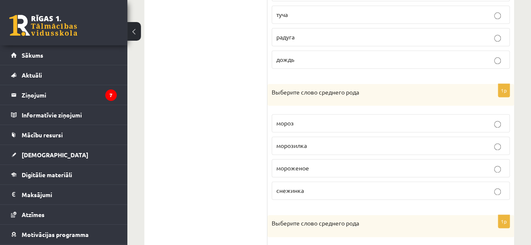
scroll to position [621, 0]
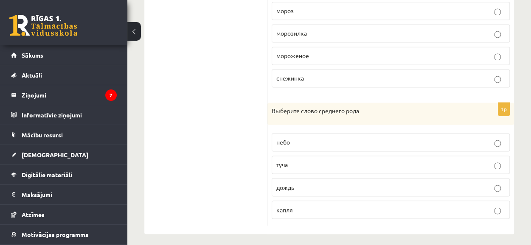
click at [314, 141] on p "небо" at bounding box center [390, 142] width 229 height 9
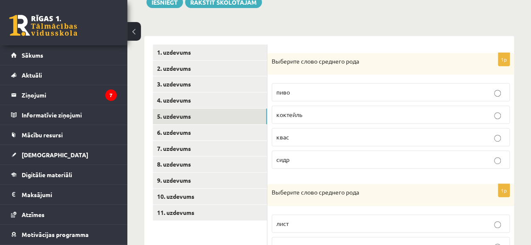
scroll to position [145, 0]
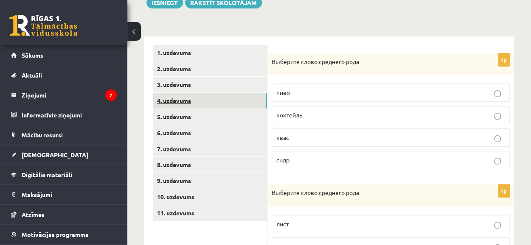
click at [235, 106] on link "4. uzdevums" at bounding box center [210, 101] width 114 height 16
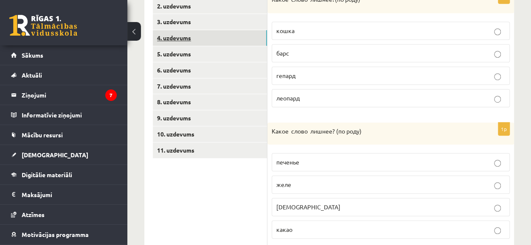
scroll to position [212, 0]
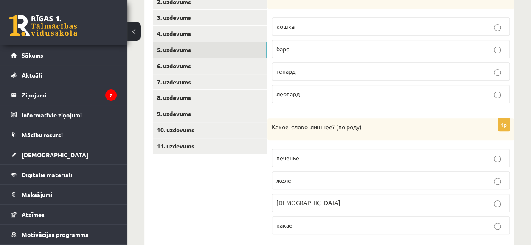
click at [210, 48] on link "5. uzdevums" at bounding box center [210, 50] width 114 height 16
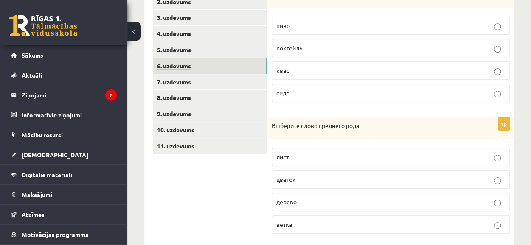
click at [215, 69] on link "6. uzdevums" at bounding box center [210, 66] width 114 height 16
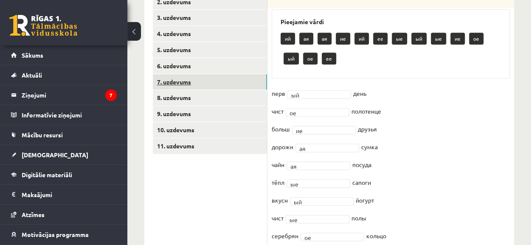
click at [218, 83] on link "7. uzdevums" at bounding box center [210, 82] width 114 height 16
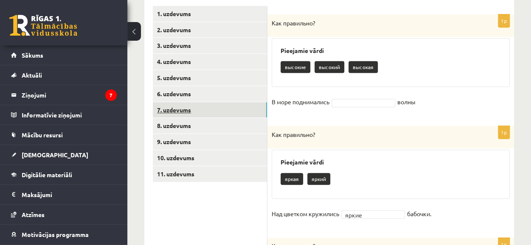
scroll to position [184, 0]
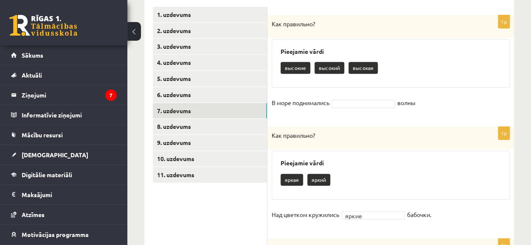
click at [347, 97] on fieldset "В море поднимались волны" at bounding box center [390, 105] width 238 height 18
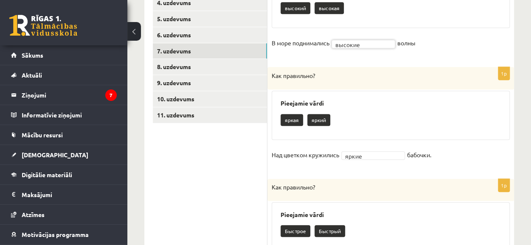
scroll to position [246, 0]
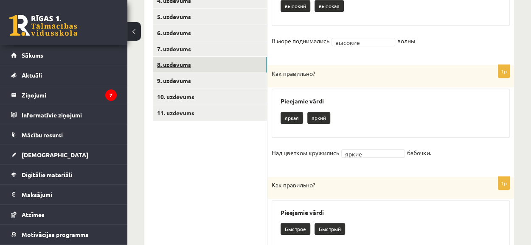
click at [227, 66] on link "8. uzdevums" at bounding box center [210, 65] width 114 height 16
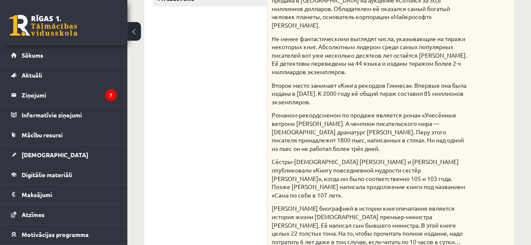
scroll to position [285, 0]
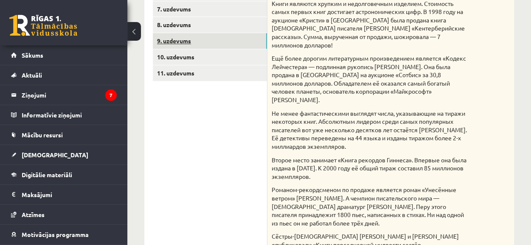
click at [224, 42] on link "9. uzdevums" at bounding box center [210, 41] width 114 height 16
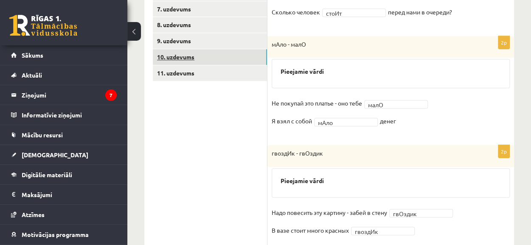
click at [232, 57] on link "10. uzdevums" at bounding box center [210, 57] width 114 height 16
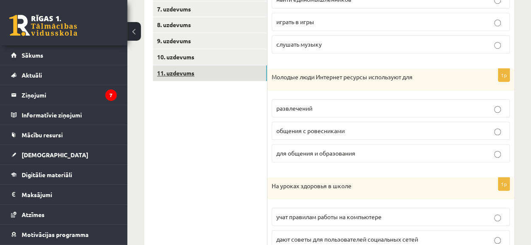
click at [231, 75] on link "11. uzdevums" at bounding box center [210, 73] width 114 height 16
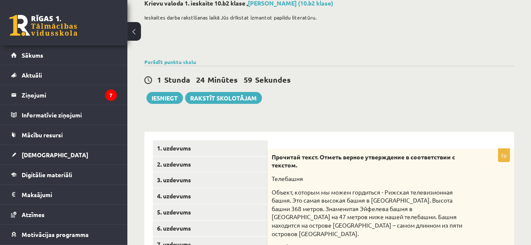
scroll to position [50, 0]
click at [170, 102] on button "Iesniegt" at bounding box center [164, 98] width 36 height 12
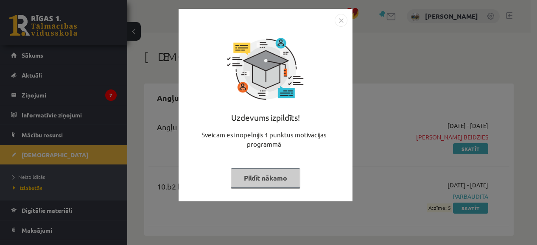
click at [263, 178] on button "Pildīt nākamo" at bounding box center [266, 178] width 70 height 20
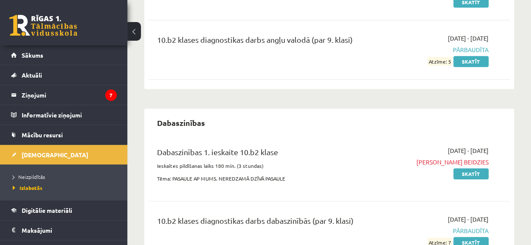
scroll to position [148, 0]
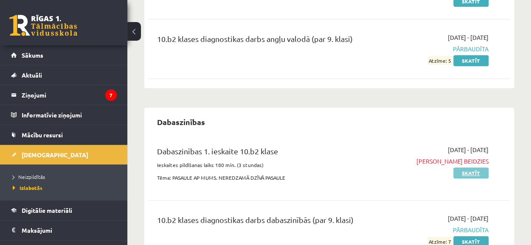
click at [460, 173] on link "Skatīt" at bounding box center [470, 173] width 35 height 11
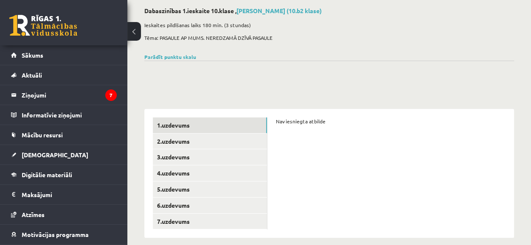
scroll to position [52, 0]
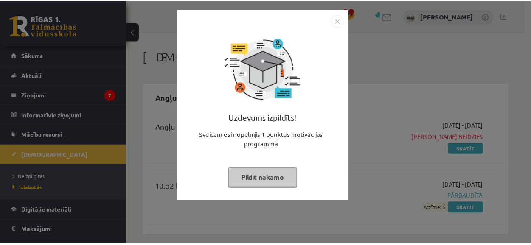
scroll to position [148, 0]
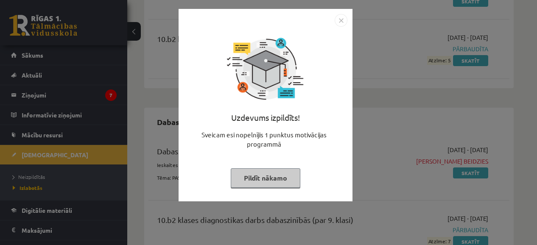
click at [275, 182] on button "Pildīt nākamo" at bounding box center [266, 178] width 70 height 20
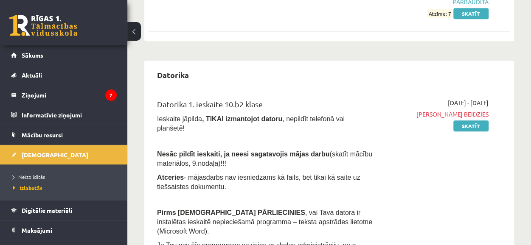
scroll to position [386, 0]
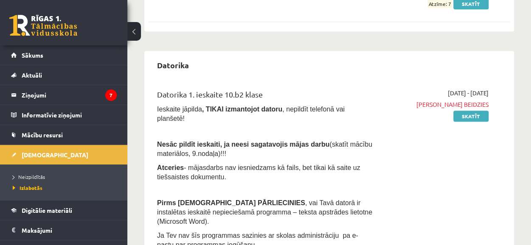
click at [277, 199] on span ", vai Tavā datorā ir instalētas ieskaitē nepieciešamā programma – teksta apstrā…" at bounding box center [264, 212] width 215 height 26
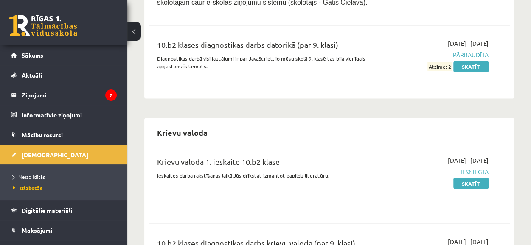
scroll to position [673, 0]
click at [476, 177] on link "Skatīt" at bounding box center [470, 182] width 35 height 11
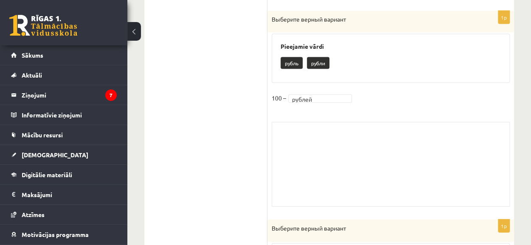
scroll to position [975, 0]
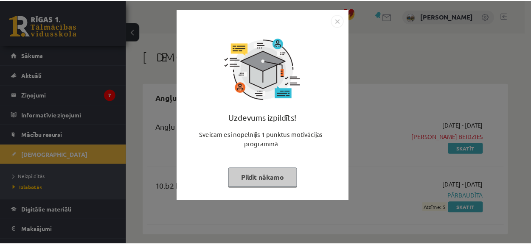
scroll to position [673, 0]
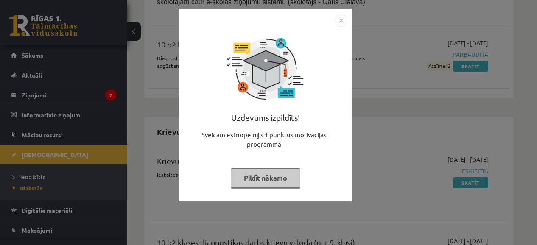
click at [272, 173] on button "Pildīt nākamo" at bounding box center [266, 178] width 70 height 20
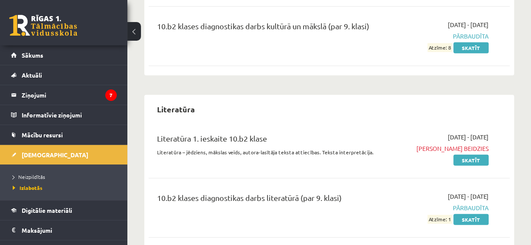
scroll to position [1062, 0]
click at [467, 214] on link "Skatīt" at bounding box center [470, 219] width 35 height 11
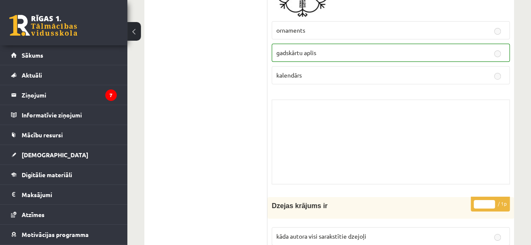
scroll to position [6321, 0]
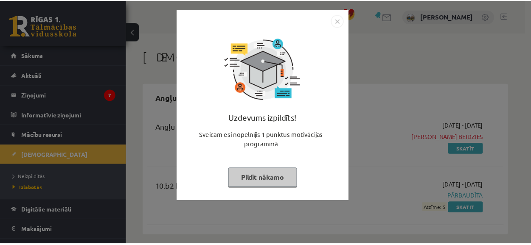
scroll to position [1060, 0]
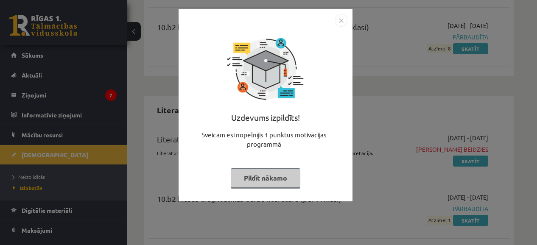
click at [277, 177] on button "Pildīt nākamo" at bounding box center [266, 178] width 70 height 20
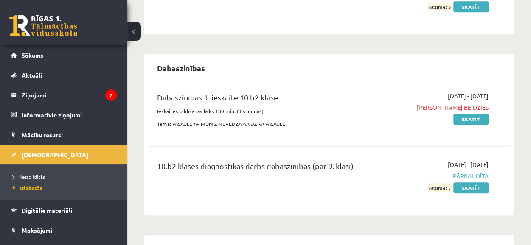
scroll to position [202, 0]
click at [36, 175] on span "Neizpildītās" at bounding box center [29, 176] width 32 height 7
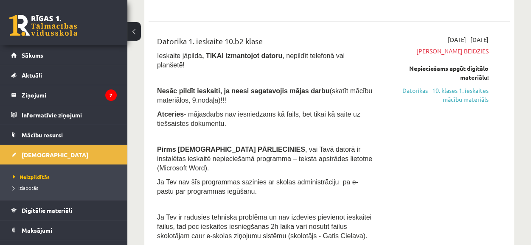
scroll to position [303, 0]
click at [36, 188] on span "Izlabotās" at bounding box center [25, 187] width 25 height 7
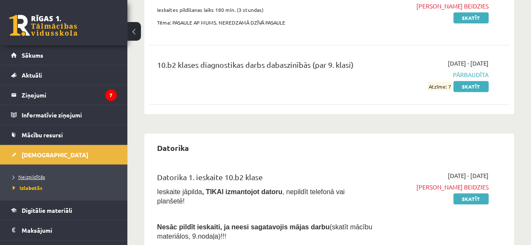
click at [42, 177] on span "Neizpildītās" at bounding box center [29, 176] width 32 height 7
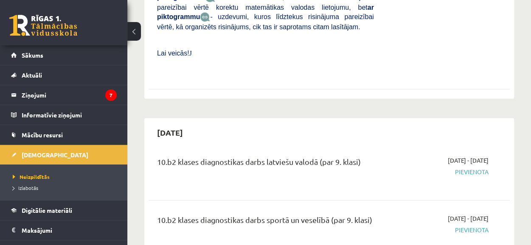
scroll to position [1273, 0]
